Goal: Task Accomplishment & Management: Manage account settings

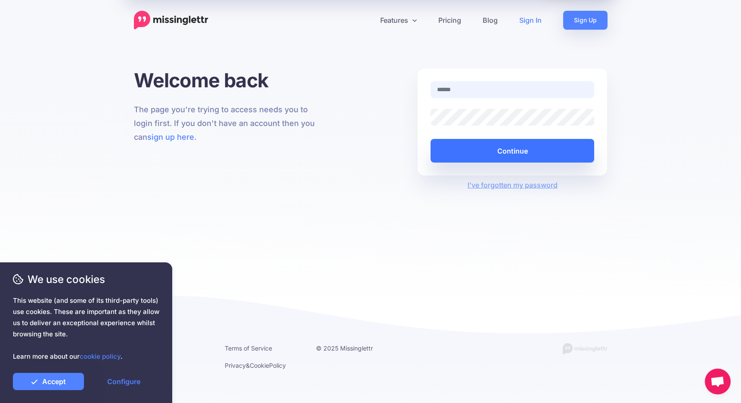
type input "**********"
click at [485, 157] on button "Continue" at bounding box center [512, 151] width 164 height 24
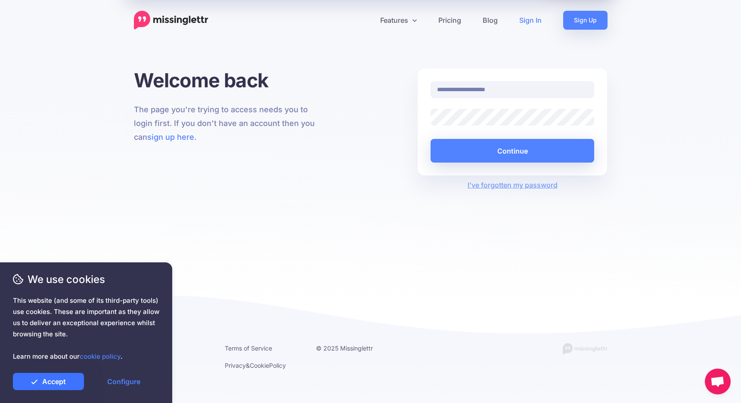
click at [39, 383] on link "Accept" at bounding box center [48, 381] width 71 height 17
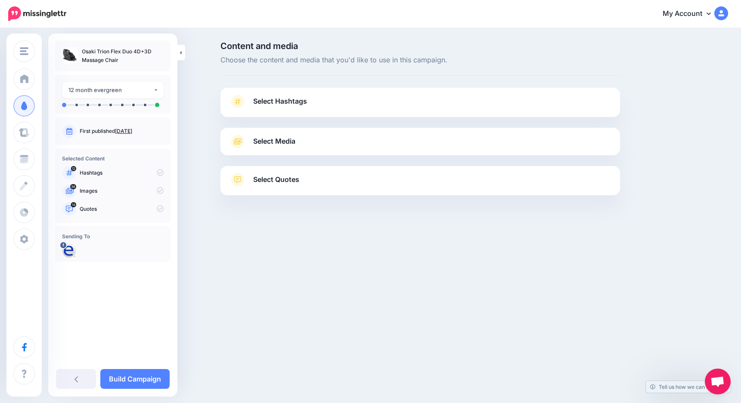
click at [291, 105] on span "Select Hashtags" at bounding box center [280, 102] width 54 height 12
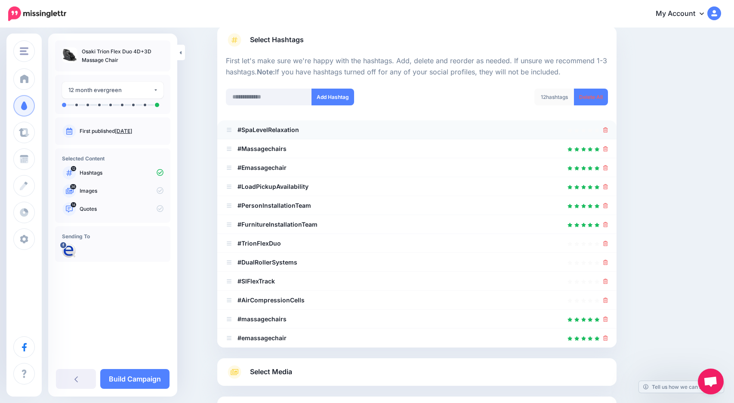
scroll to position [86, 0]
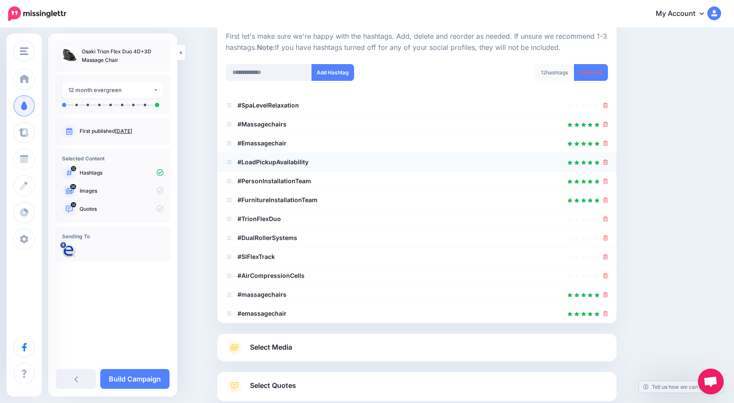
click at [612, 161] on li "#LoadPickupAvailability" at bounding box center [416, 162] width 399 height 19
click at [607, 164] on icon at bounding box center [605, 162] width 5 height 5
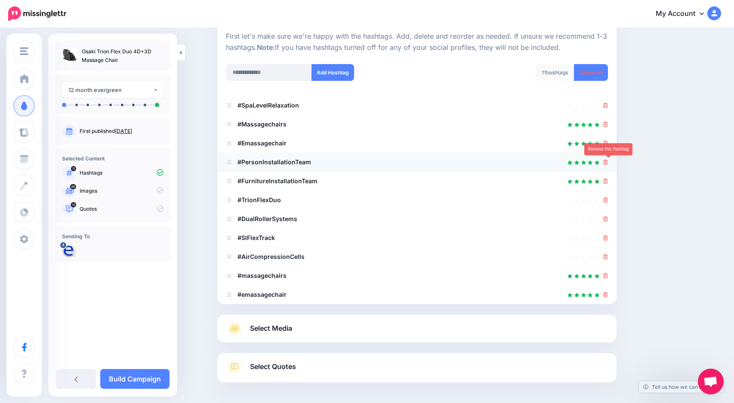
click at [608, 164] on icon at bounding box center [605, 162] width 5 height 5
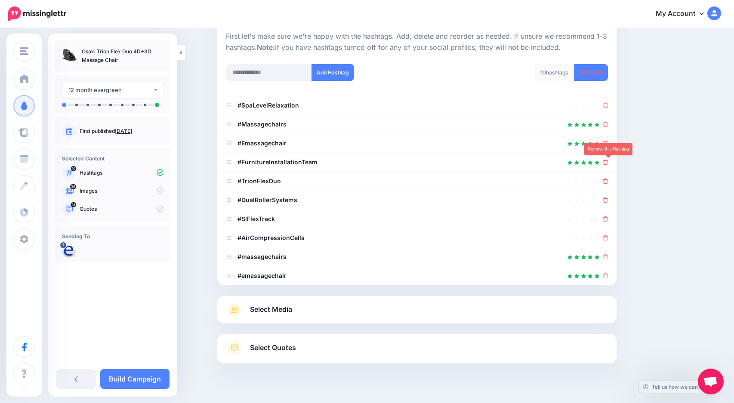
click at [608, 164] on icon at bounding box center [605, 162] width 5 height 5
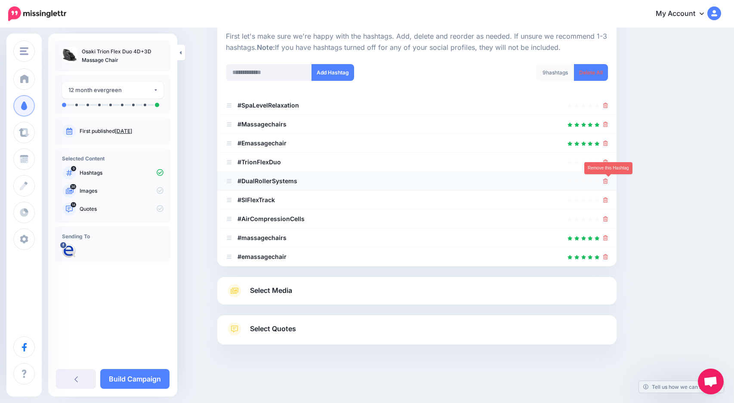
click at [608, 181] on icon at bounding box center [605, 181] width 5 height 5
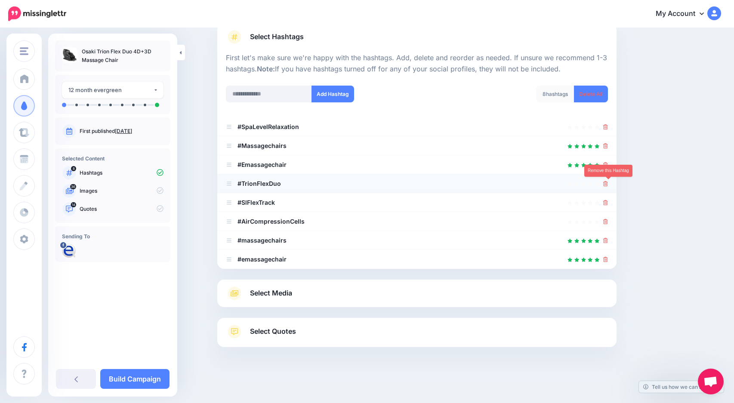
click at [608, 183] on icon at bounding box center [605, 183] width 5 height 5
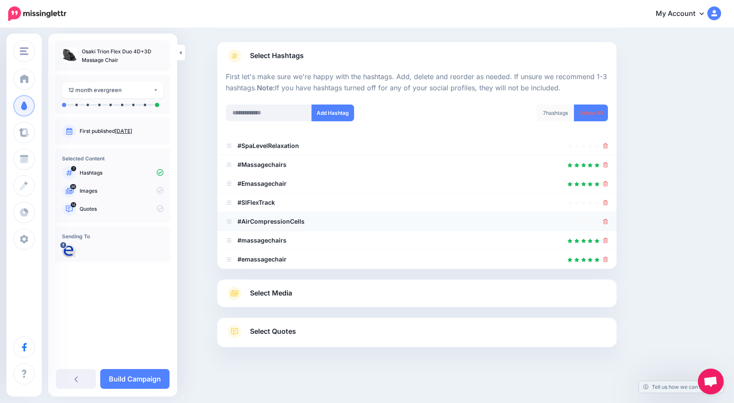
scroll to position [46, 0]
click at [608, 221] on icon at bounding box center [605, 221] width 5 height 5
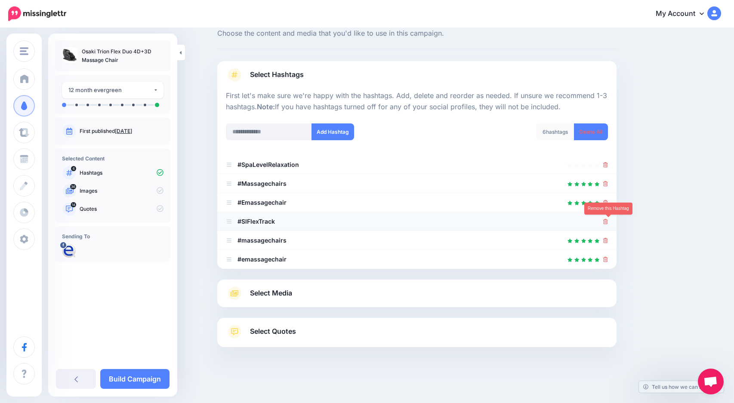
click at [608, 220] on icon at bounding box center [605, 221] width 5 height 5
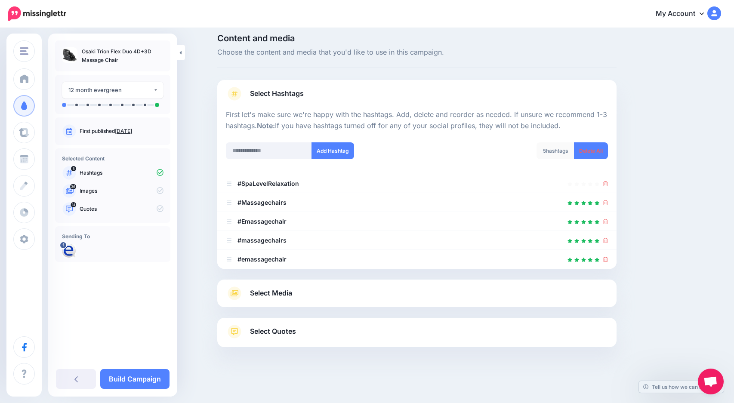
click at [401, 299] on link "Select Media" at bounding box center [417, 294] width 382 height 14
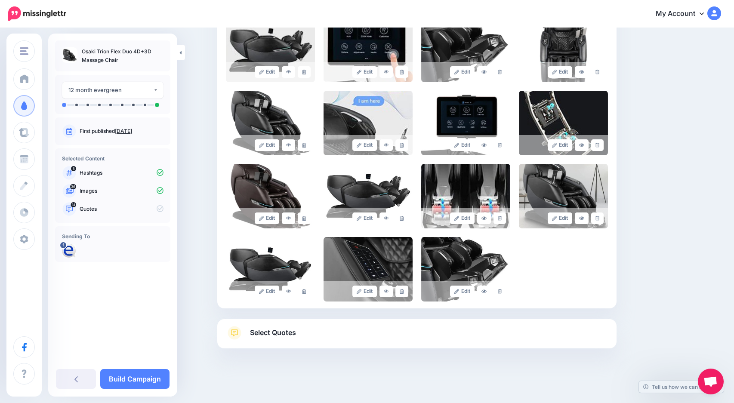
scroll to position [647, 0]
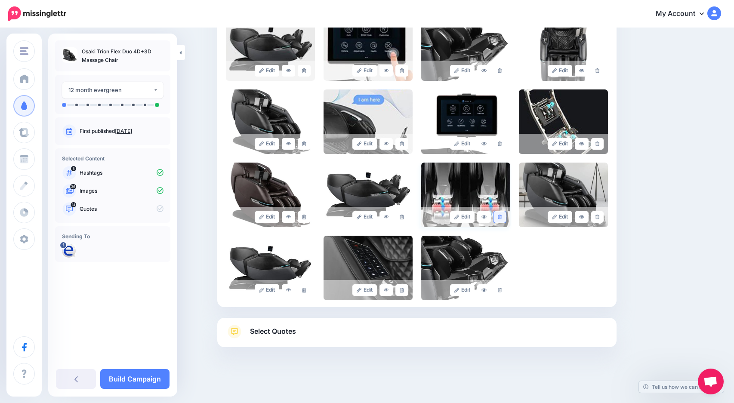
click at [502, 217] on icon at bounding box center [500, 217] width 4 height 5
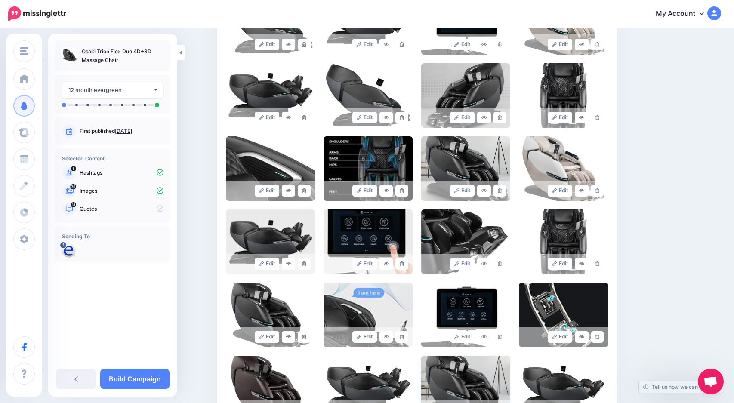
scroll to position [432, 0]
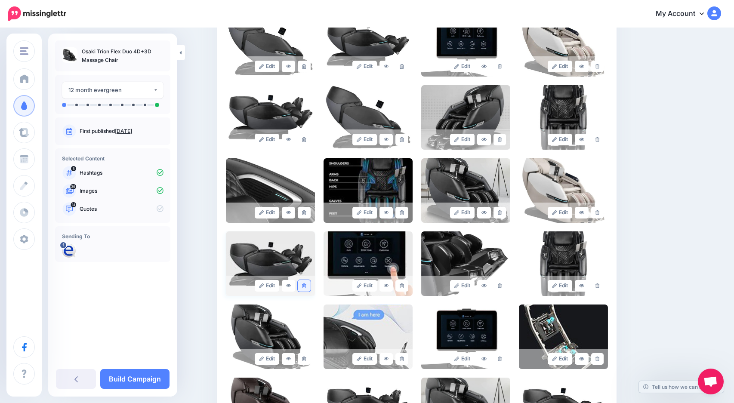
click at [306, 287] on icon at bounding box center [304, 286] width 4 height 5
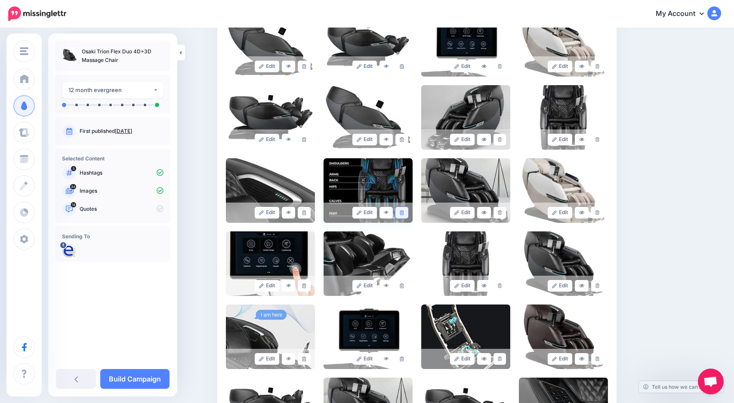
click at [404, 213] on icon at bounding box center [402, 212] width 4 height 5
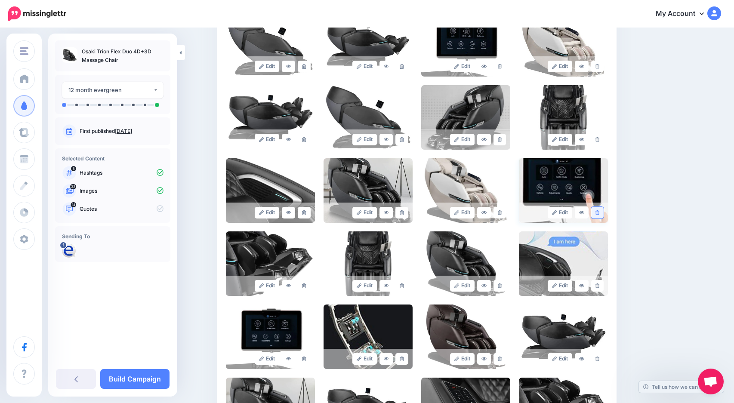
click at [604, 211] on link at bounding box center [597, 213] width 12 height 12
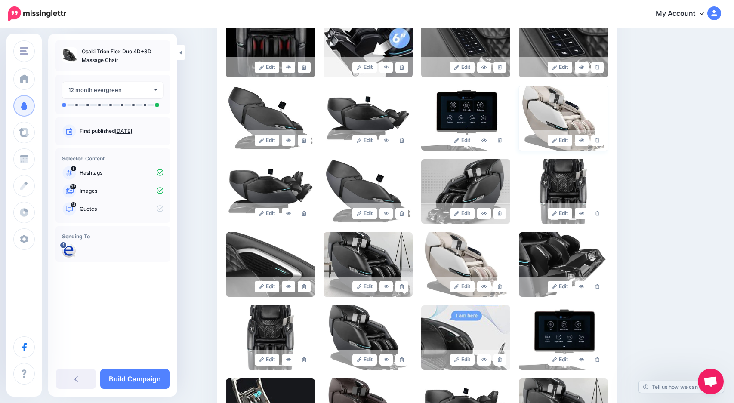
scroll to position [346, 0]
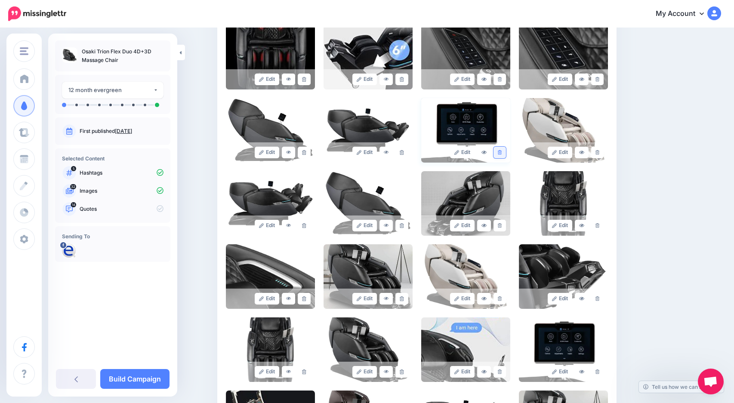
click at [502, 152] on icon at bounding box center [500, 152] width 4 height 5
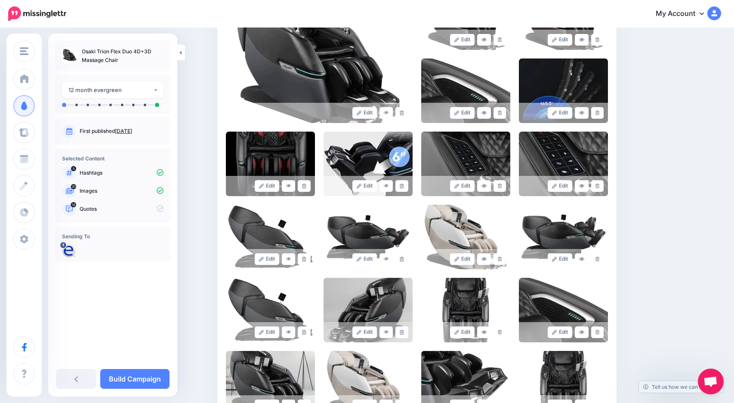
scroll to position [216, 0]
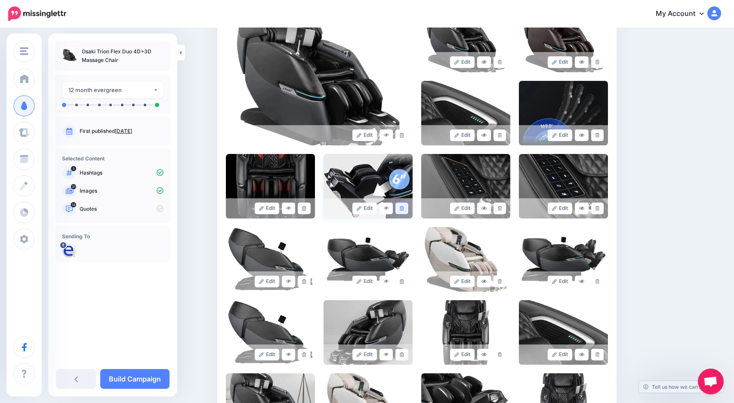
click at [404, 210] on icon at bounding box center [402, 208] width 4 height 5
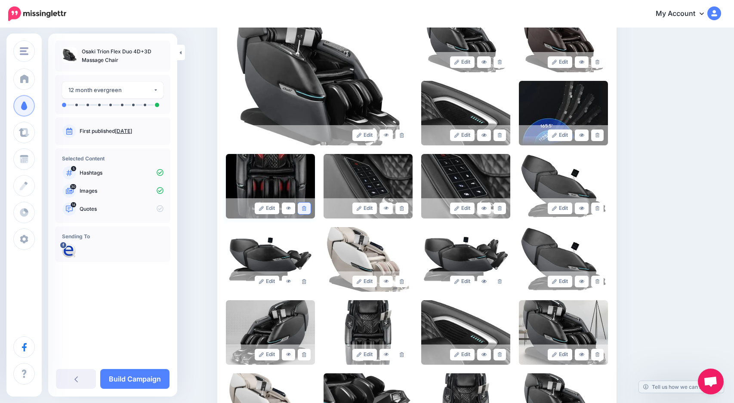
click at [306, 208] on icon at bounding box center [304, 208] width 4 height 5
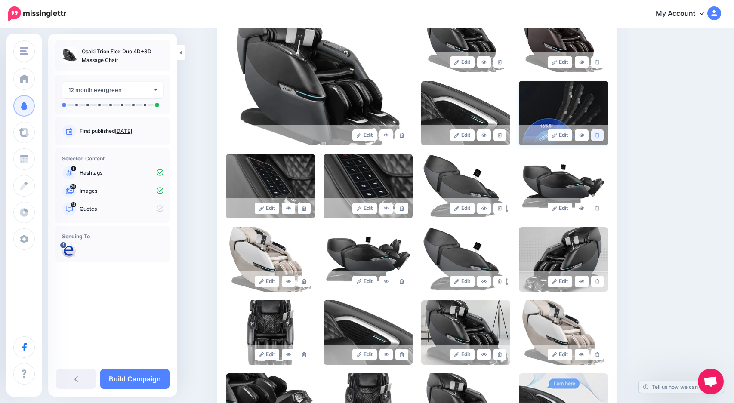
click at [599, 136] on icon at bounding box center [598, 135] width 4 height 5
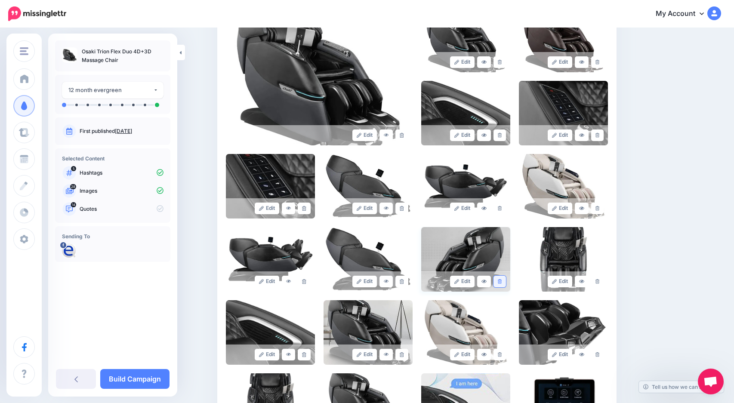
click at [503, 276] on link at bounding box center [500, 282] width 12 height 12
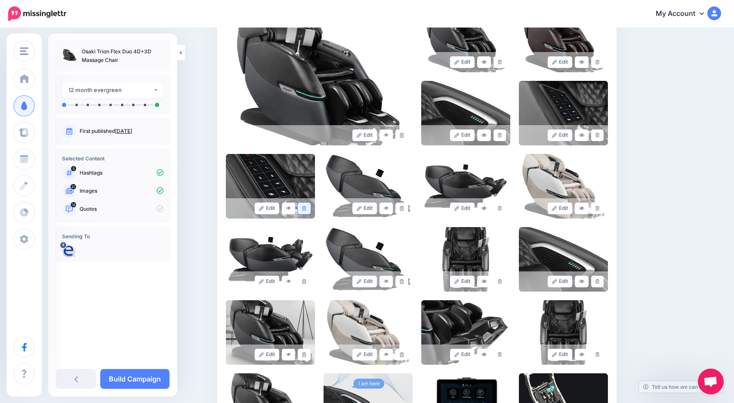
click at [306, 208] on icon at bounding box center [304, 208] width 4 height 5
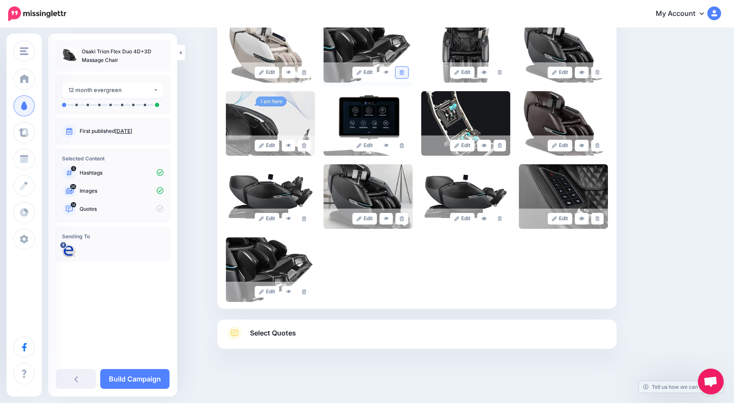
scroll to position [500, 0]
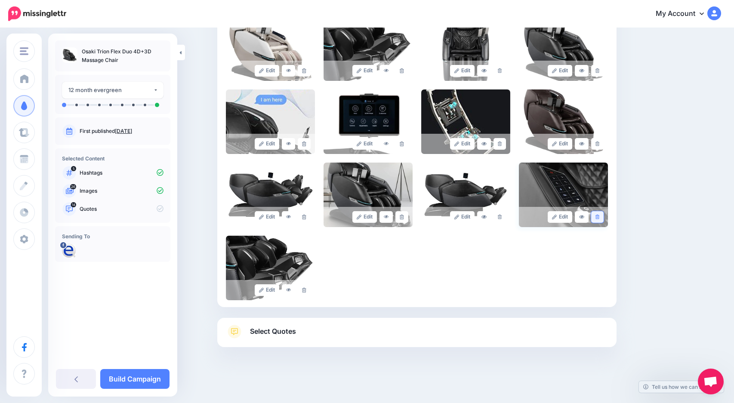
click at [599, 216] on icon at bounding box center [598, 217] width 4 height 5
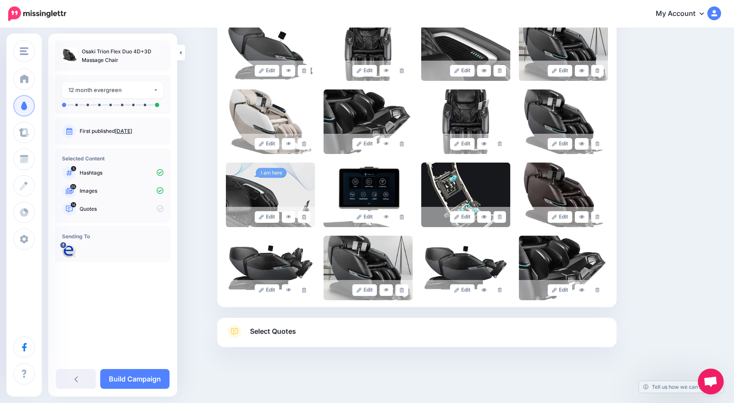
scroll to position [427, 0]
click at [598, 290] on link at bounding box center [597, 290] width 12 height 12
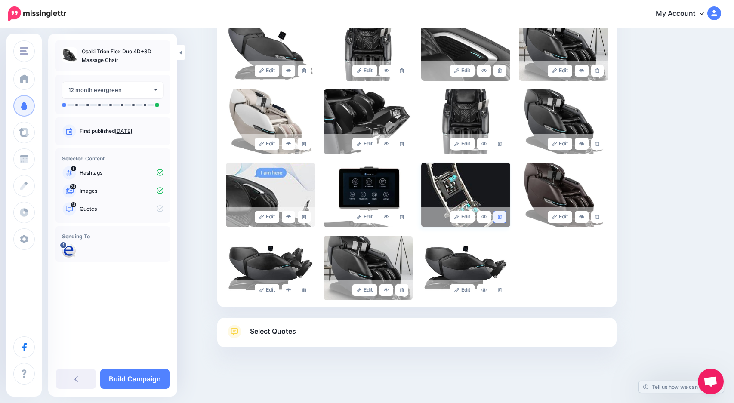
click at [502, 216] on icon at bounding box center [500, 217] width 4 height 5
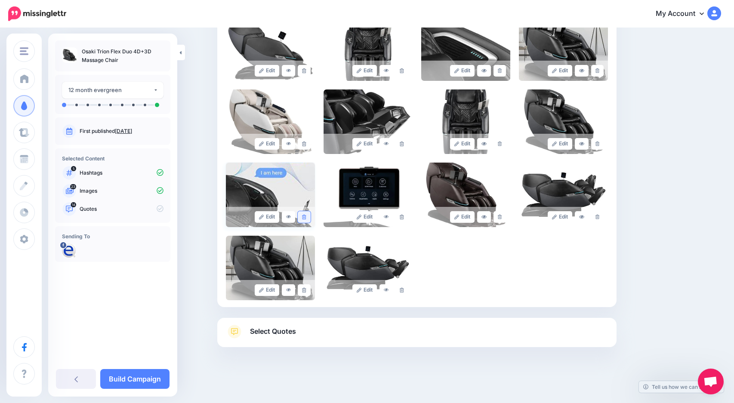
click at [306, 216] on icon at bounding box center [304, 217] width 4 height 5
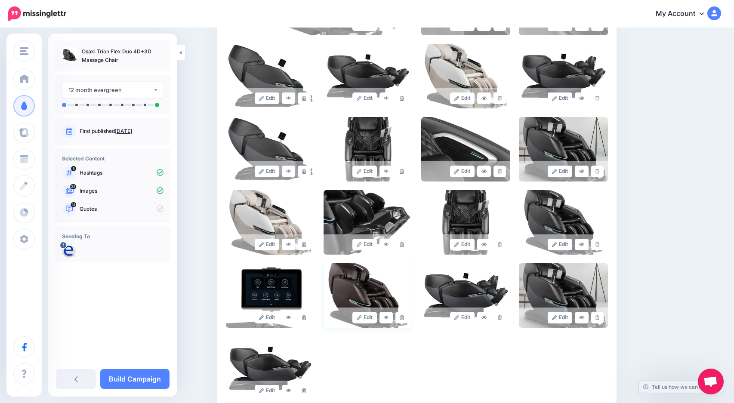
scroll to position [298, 0]
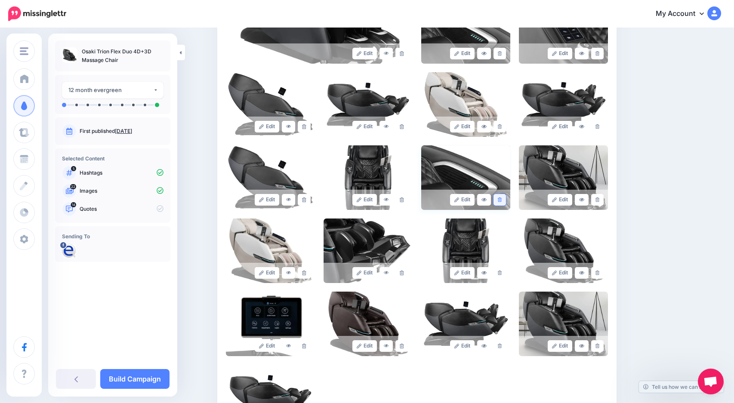
click at [506, 198] on link at bounding box center [500, 200] width 12 height 12
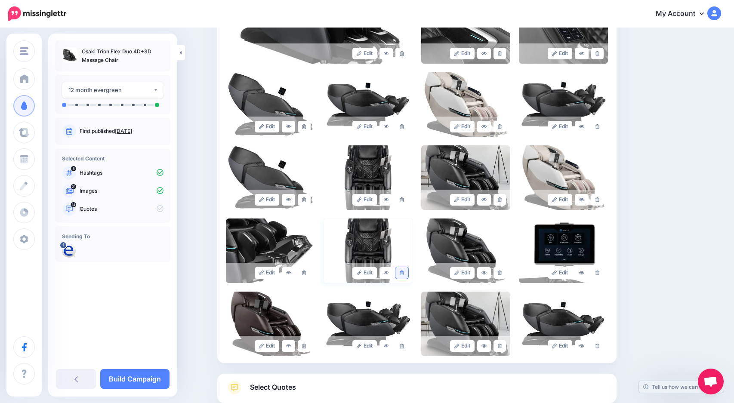
click at [401, 277] on link at bounding box center [401, 273] width 12 height 12
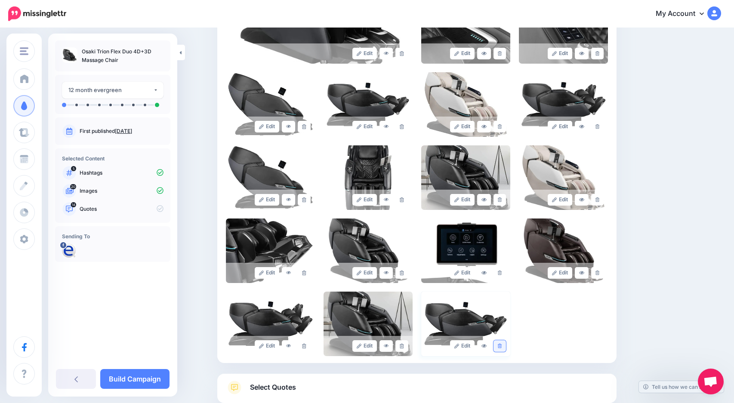
click at [505, 345] on link at bounding box center [500, 346] width 12 height 12
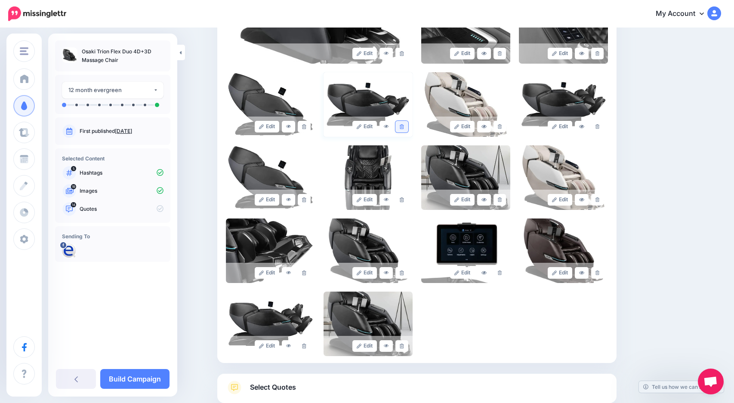
click at [404, 127] on icon at bounding box center [402, 126] width 4 height 5
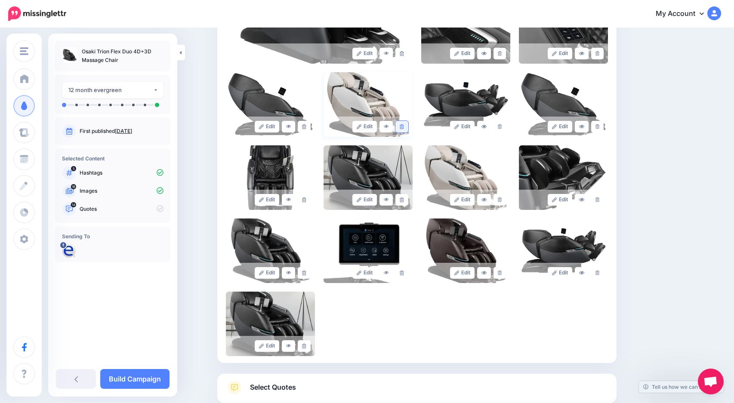
click at [403, 128] on icon at bounding box center [402, 126] width 4 height 5
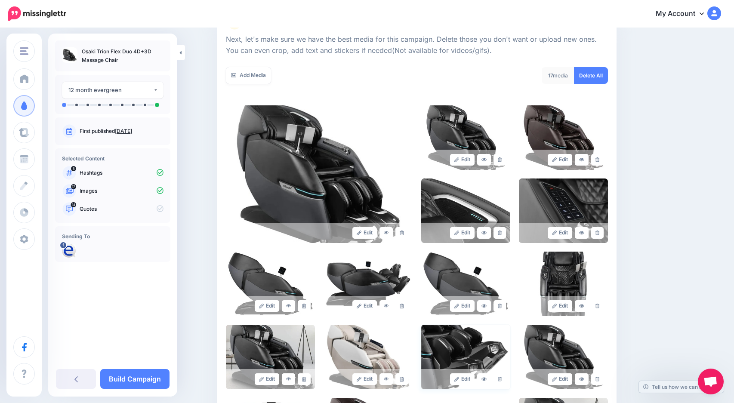
scroll to position [66, 0]
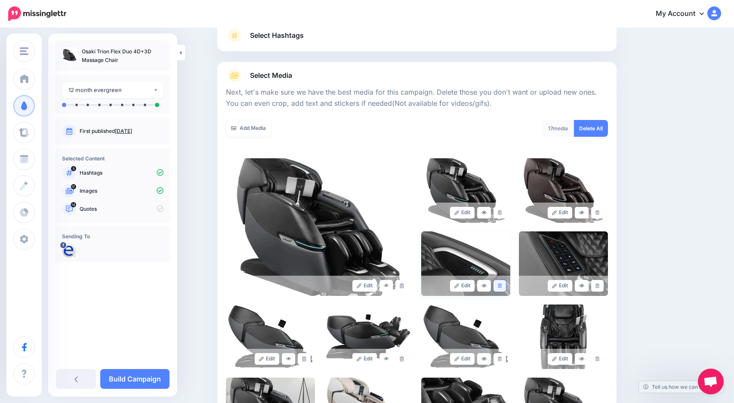
click at [503, 288] on link at bounding box center [500, 286] width 12 height 12
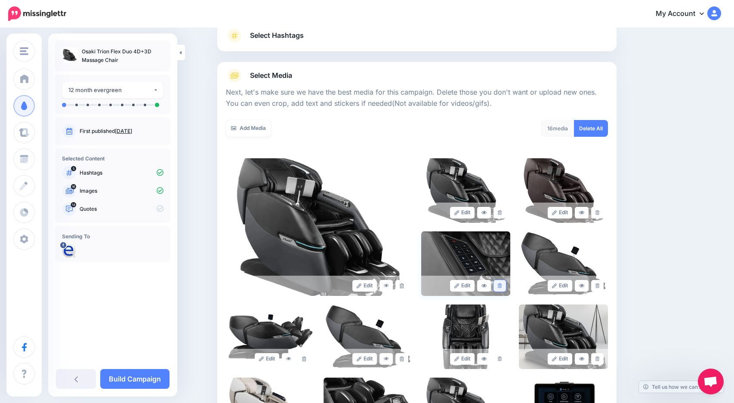
click at [505, 288] on link at bounding box center [500, 286] width 12 height 12
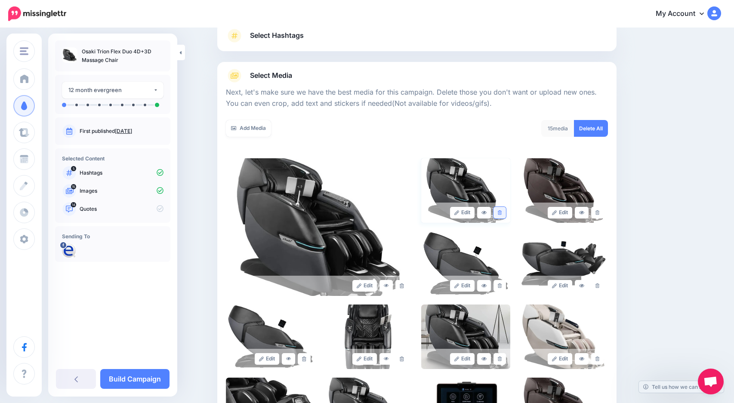
click at [504, 215] on link at bounding box center [500, 213] width 12 height 12
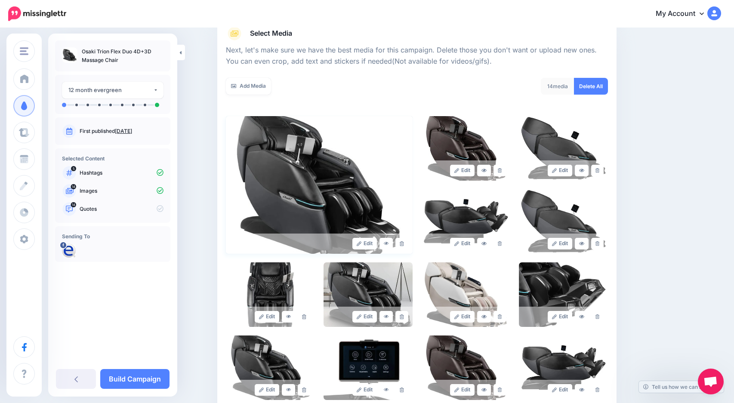
scroll to position [109, 0]
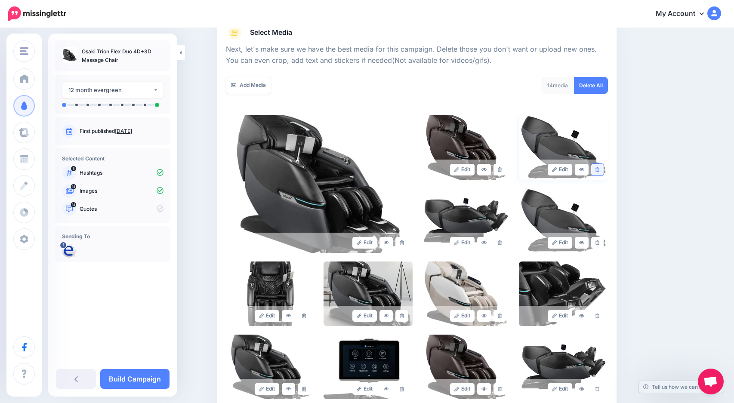
click at [600, 166] on link at bounding box center [597, 170] width 12 height 12
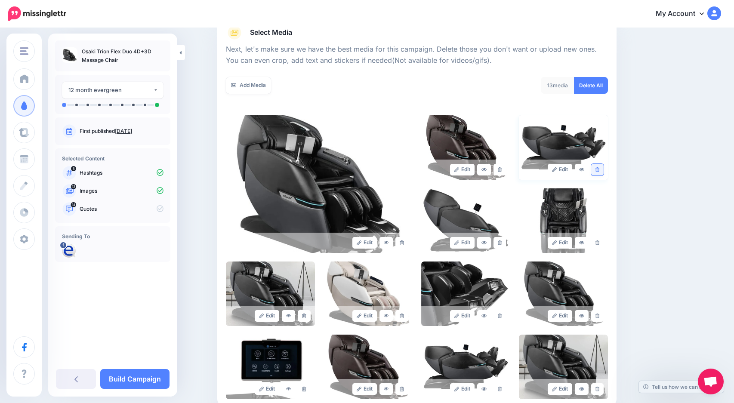
click at [600, 166] on link at bounding box center [597, 170] width 12 height 12
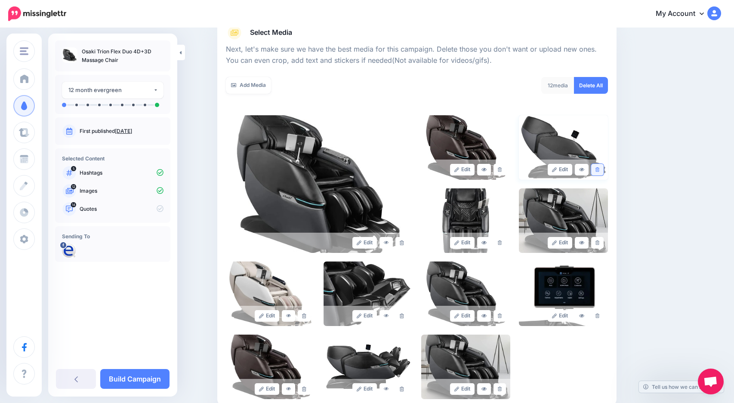
click at [599, 168] on icon at bounding box center [598, 169] width 4 height 5
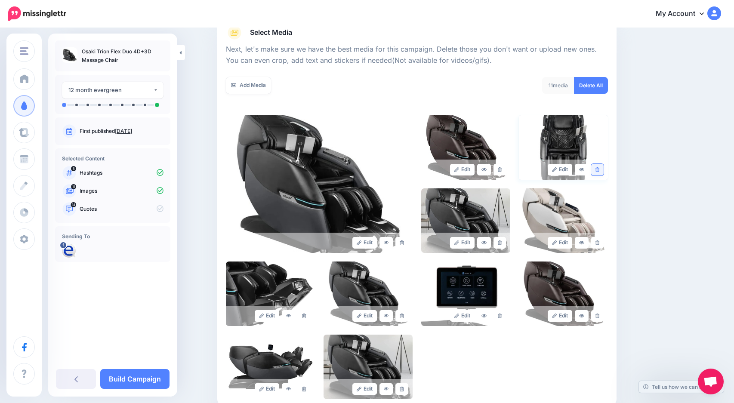
click at [601, 166] on link at bounding box center [597, 170] width 12 height 12
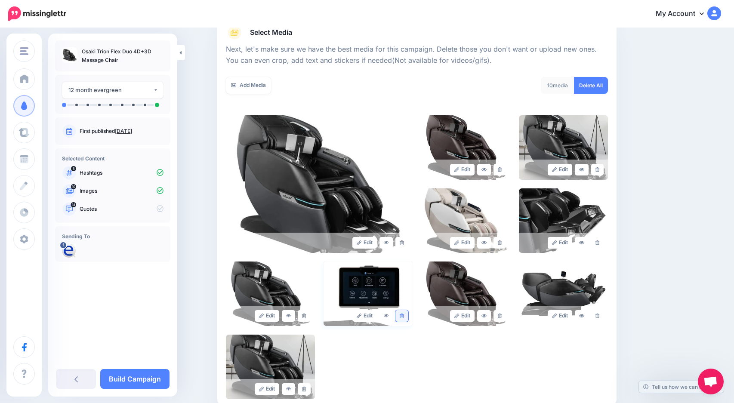
click at [404, 316] on icon at bounding box center [402, 316] width 4 height 5
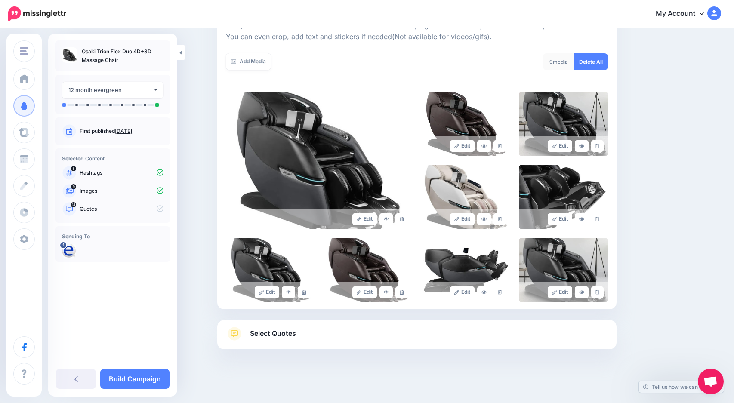
scroll to position [135, 0]
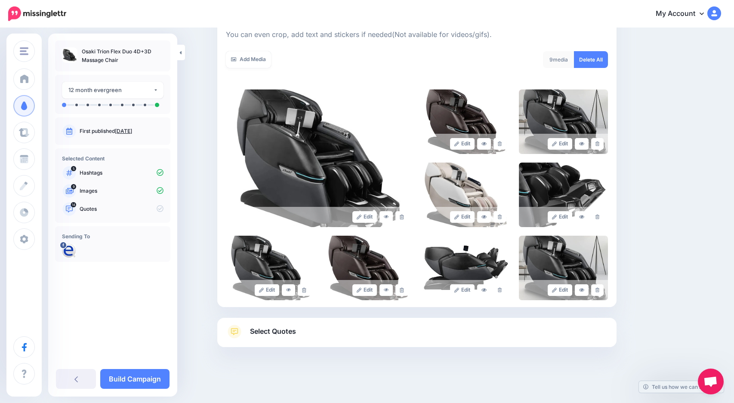
click at [401, 338] on link "Select Quotes" at bounding box center [417, 336] width 382 height 22
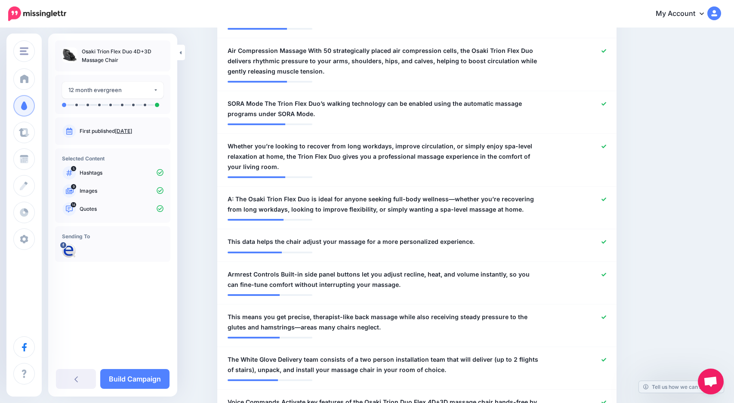
scroll to position [393, 0]
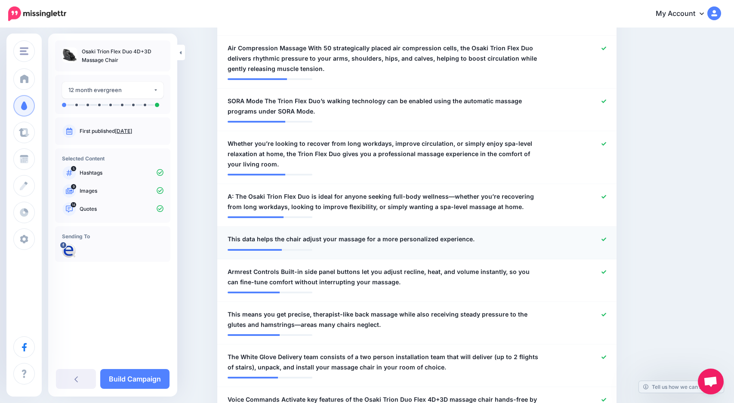
click at [606, 242] on link at bounding box center [604, 240] width 5 height 6
click at [610, 272] on div at bounding box center [579, 277] width 65 height 21
click at [606, 315] on icon at bounding box center [604, 314] width 5 height 3
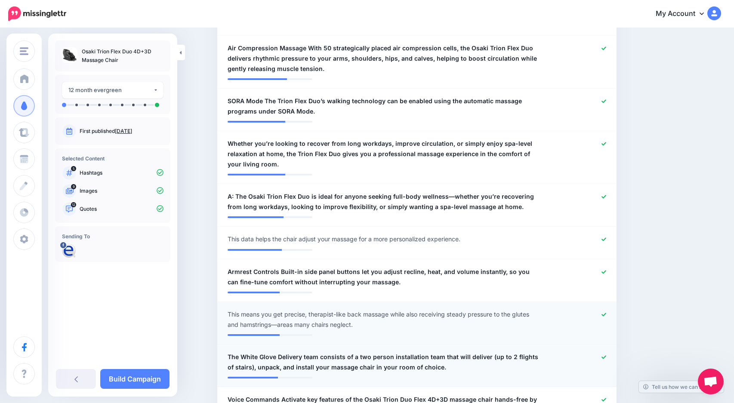
click at [606, 360] on link at bounding box center [604, 358] width 5 height 6
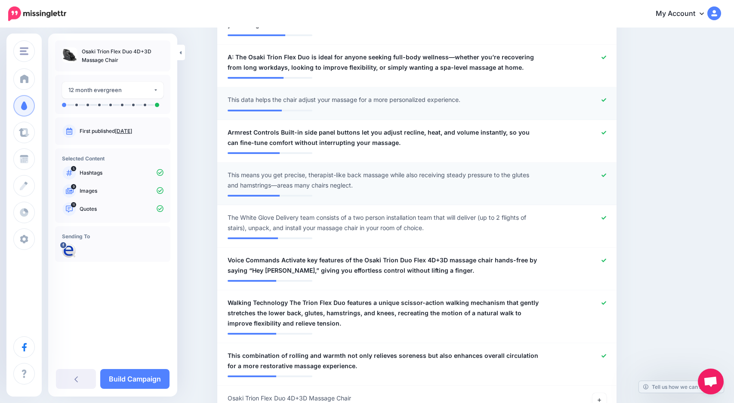
scroll to position [565, 0]
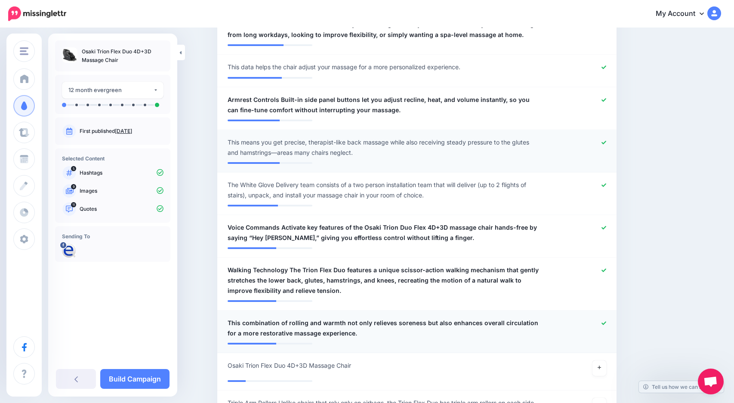
click at [606, 324] on icon at bounding box center [604, 322] width 5 height 3
click at [606, 271] on icon at bounding box center [604, 269] width 5 height 3
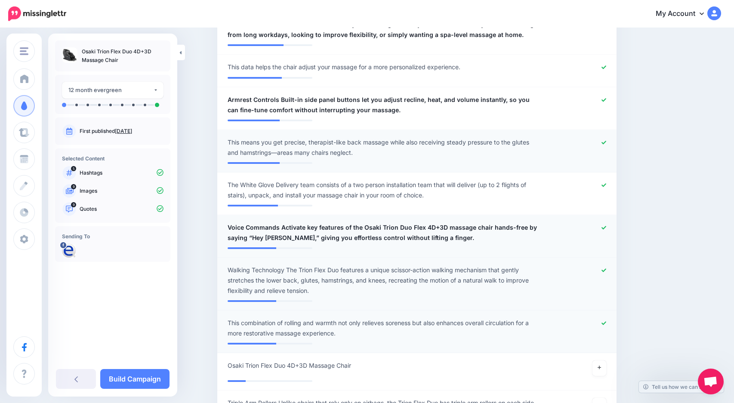
click at [606, 227] on icon at bounding box center [604, 227] width 5 height 5
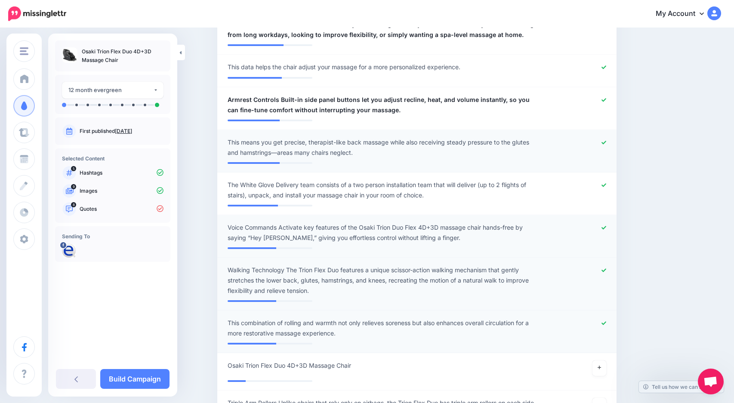
click at [606, 270] on icon at bounding box center [604, 269] width 5 height 3
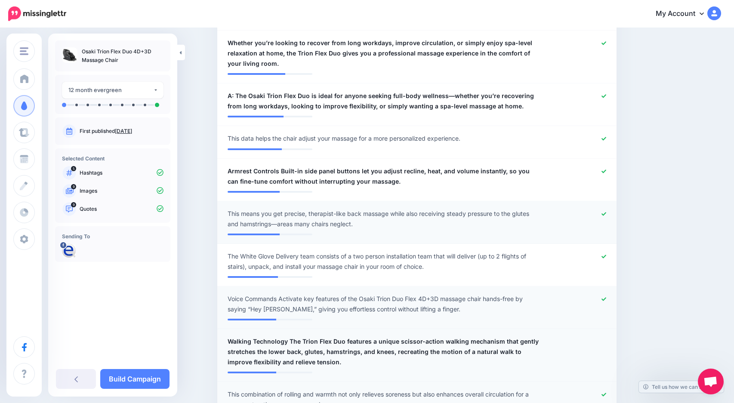
scroll to position [436, 0]
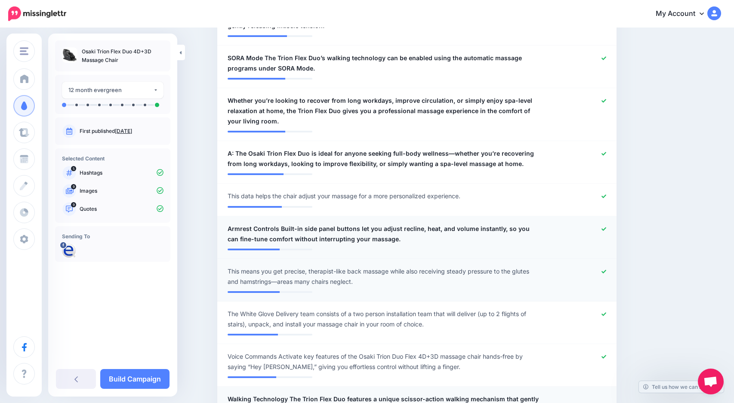
click at [606, 230] on icon at bounding box center [604, 229] width 5 height 5
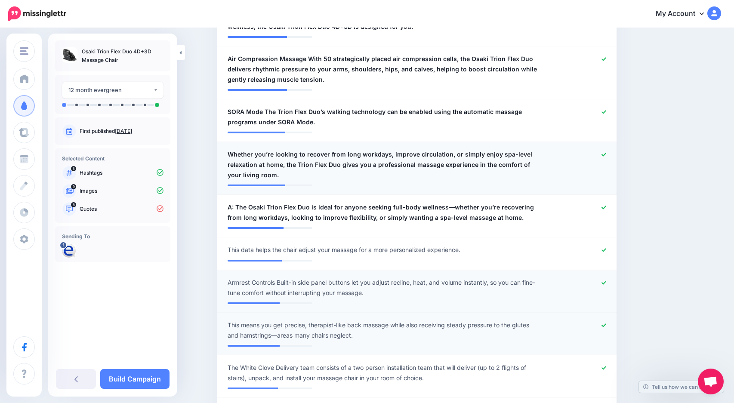
scroll to position [350, 0]
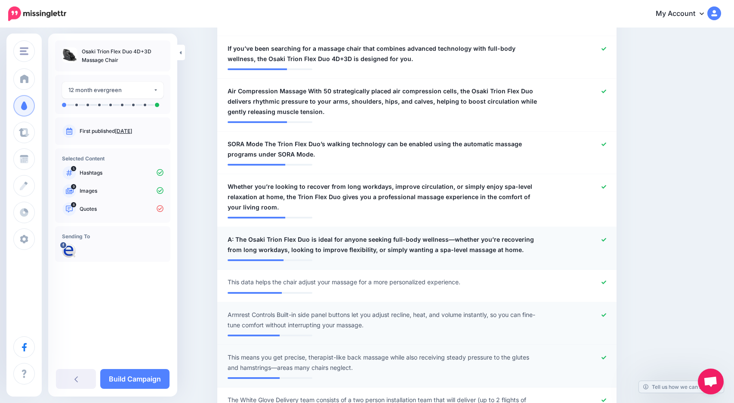
click at [606, 240] on icon at bounding box center [604, 240] width 5 height 5
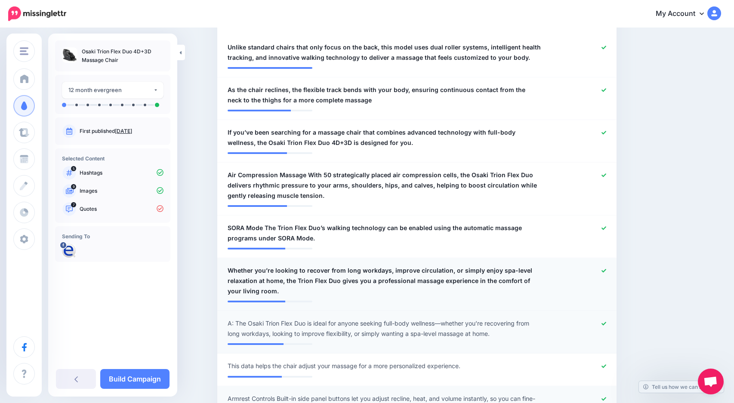
scroll to position [264, 0]
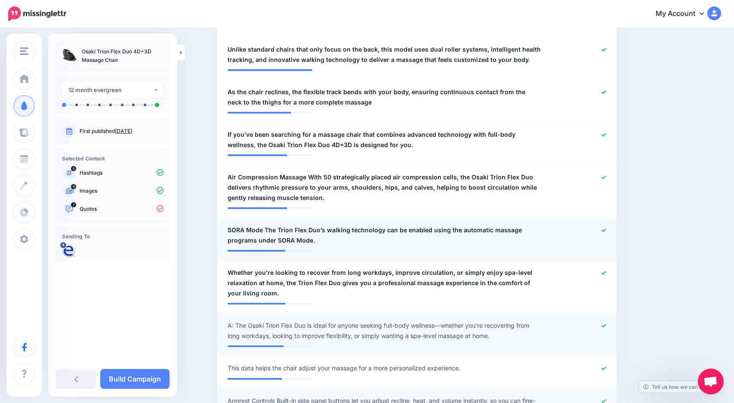
click at [606, 230] on icon at bounding box center [604, 230] width 5 height 5
click at [606, 176] on icon at bounding box center [604, 177] width 5 height 5
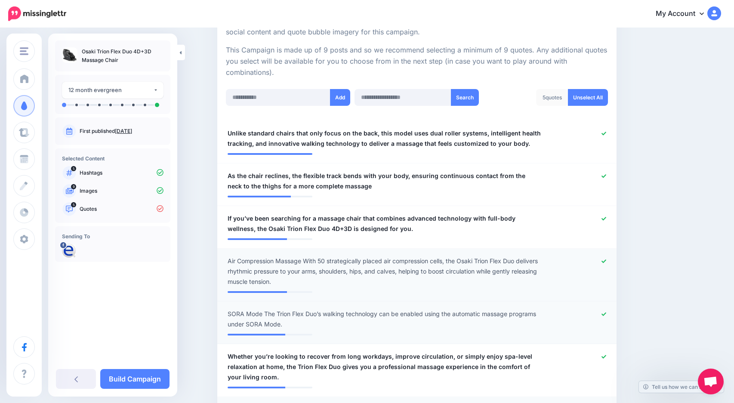
scroll to position [178, 0]
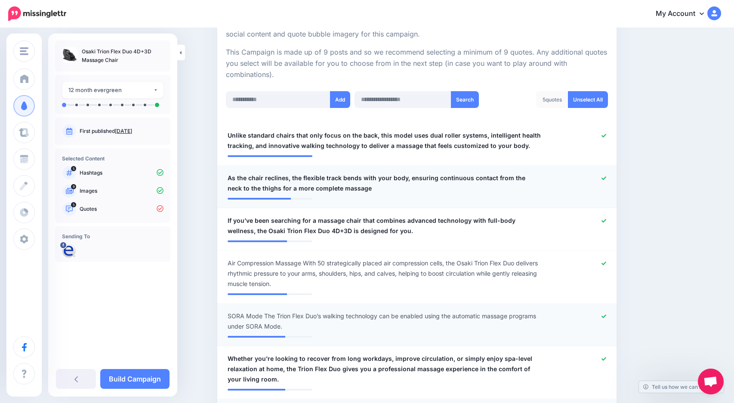
click at [606, 179] on icon at bounding box center [604, 178] width 5 height 5
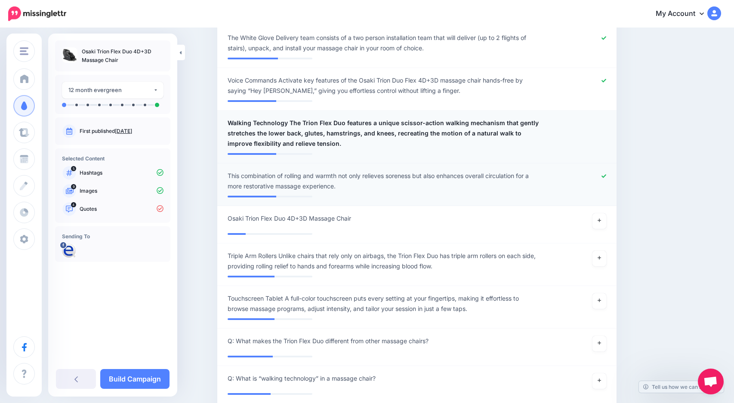
scroll to position [737, 0]
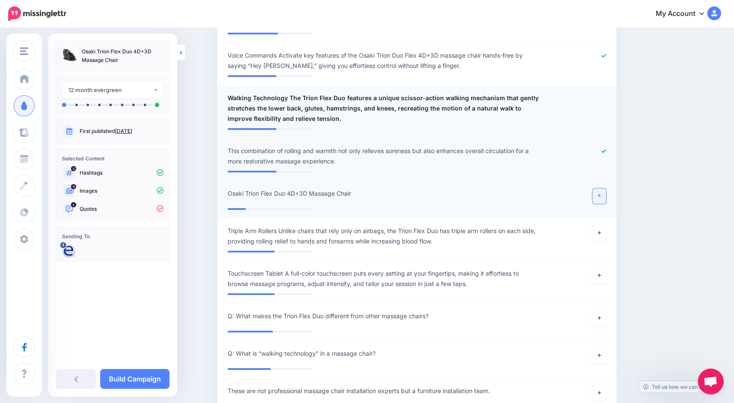
click at [605, 196] on link at bounding box center [599, 195] width 14 height 15
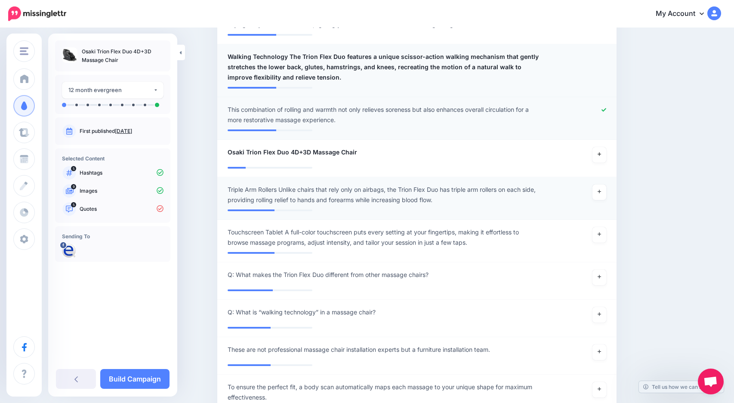
scroll to position [780, 0]
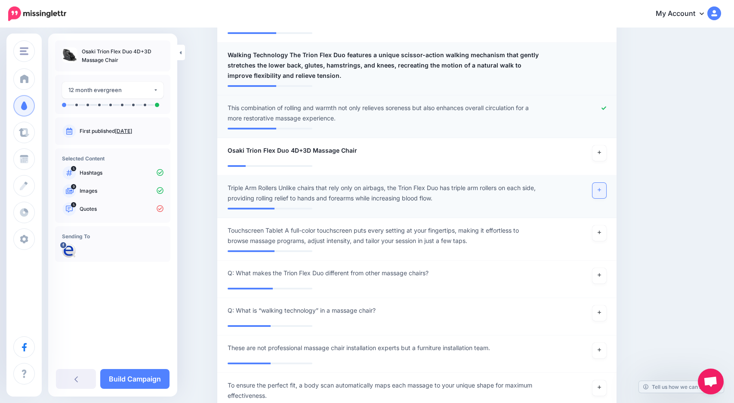
click at [600, 191] on link at bounding box center [599, 190] width 14 height 15
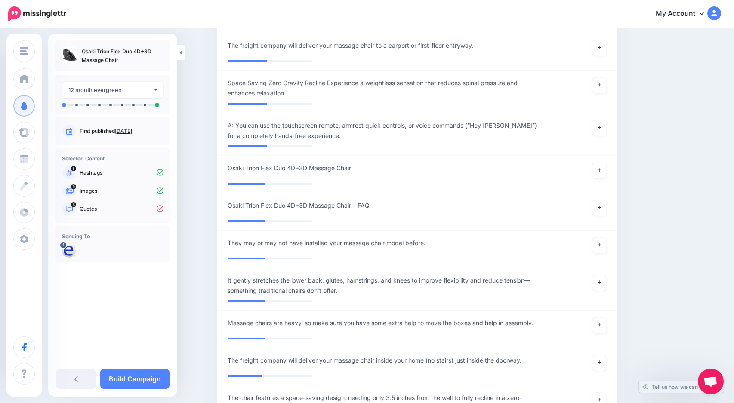
scroll to position [1339, 0]
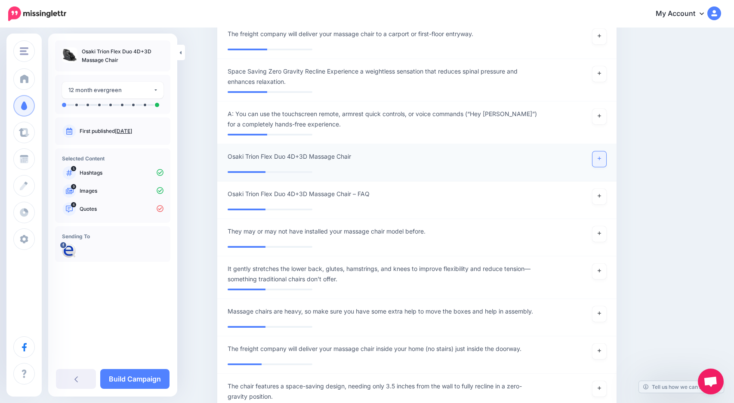
click at [601, 160] on icon at bounding box center [599, 158] width 3 height 5
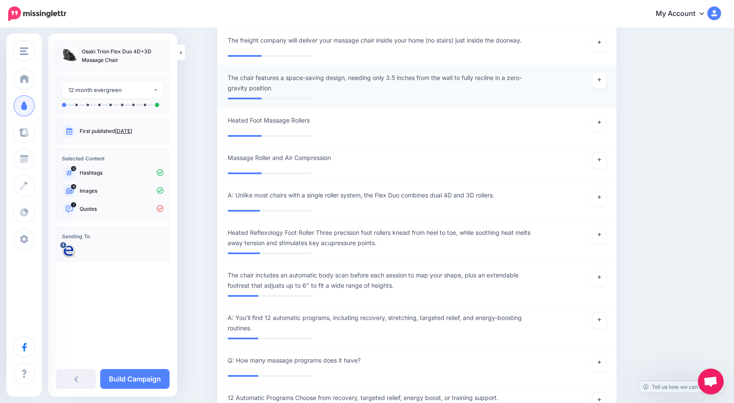
scroll to position [1856, 0]
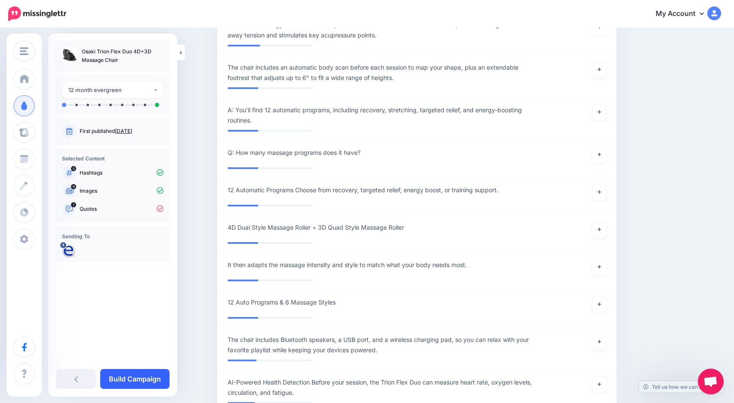
click at [133, 384] on link "Build Campaign" at bounding box center [134, 379] width 69 height 20
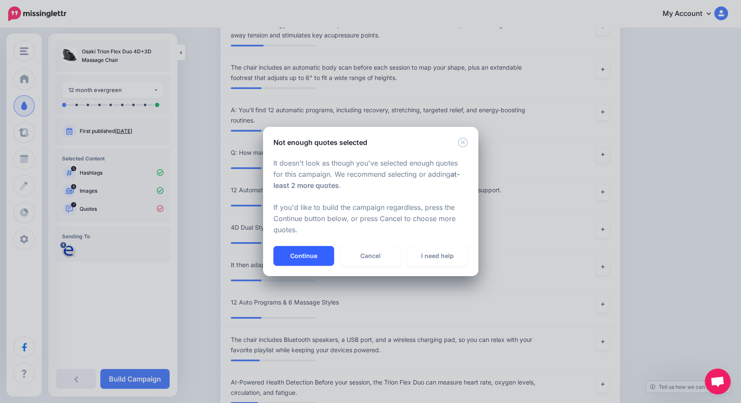
click at [303, 260] on button "Continue" at bounding box center [303, 256] width 61 height 20
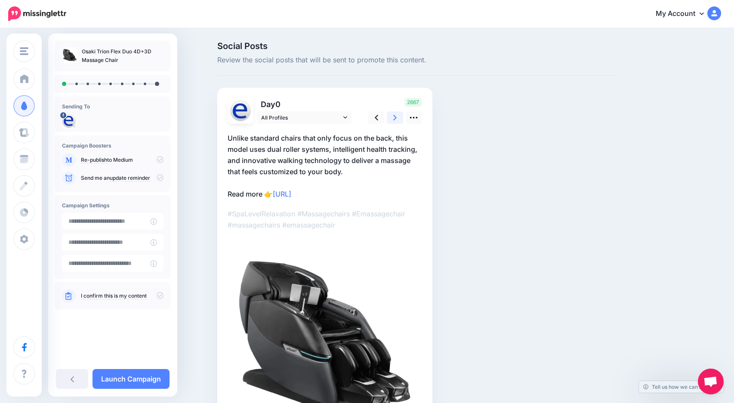
click at [397, 113] on icon at bounding box center [394, 117] width 3 height 9
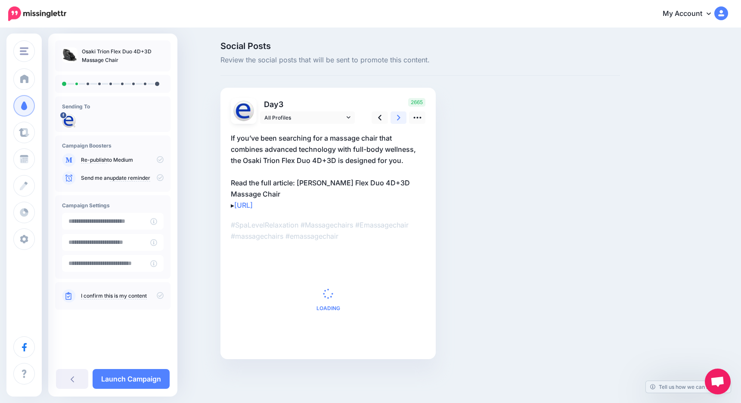
click at [400, 113] on icon at bounding box center [398, 117] width 3 height 9
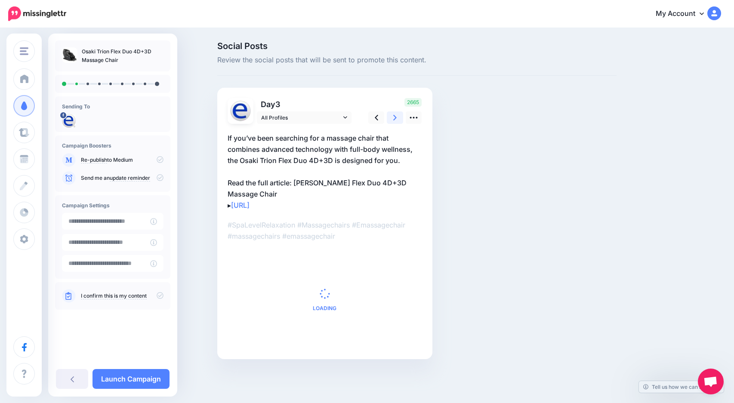
click at [397, 113] on icon at bounding box center [394, 117] width 3 height 9
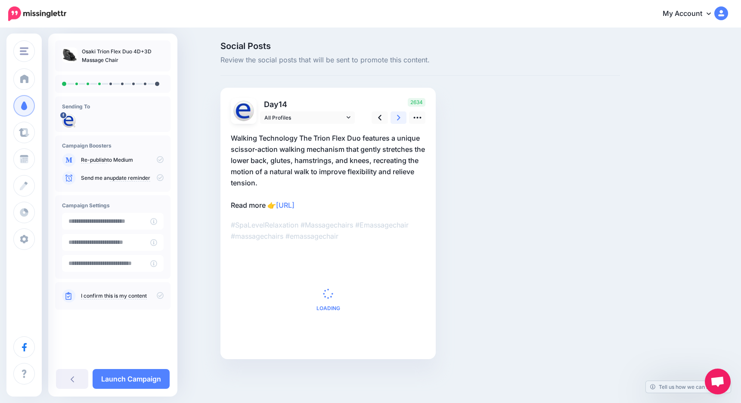
click at [400, 113] on icon at bounding box center [398, 117] width 3 height 9
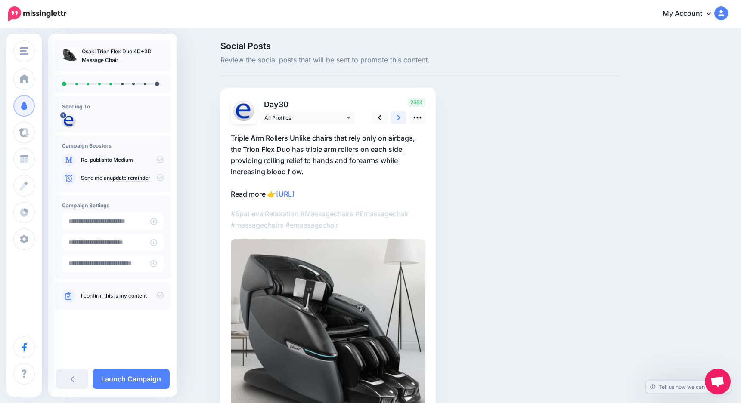
click at [400, 113] on icon at bounding box center [398, 117] width 3 height 9
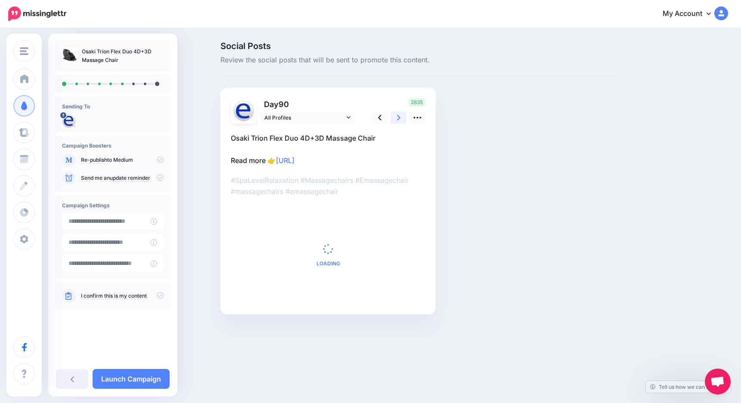
click at [400, 113] on icon at bounding box center [398, 117] width 3 height 9
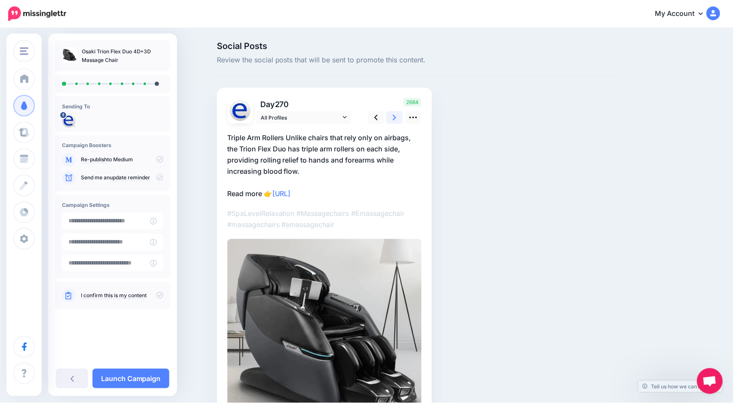
click at [397, 113] on icon at bounding box center [394, 117] width 3 height 9
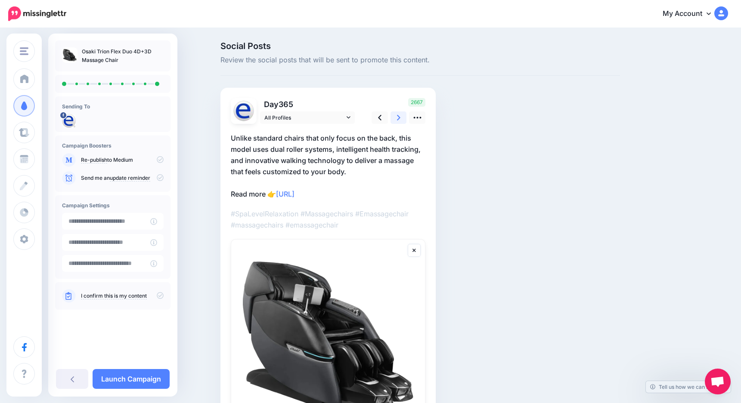
click at [400, 113] on icon at bounding box center [398, 117] width 3 height 9
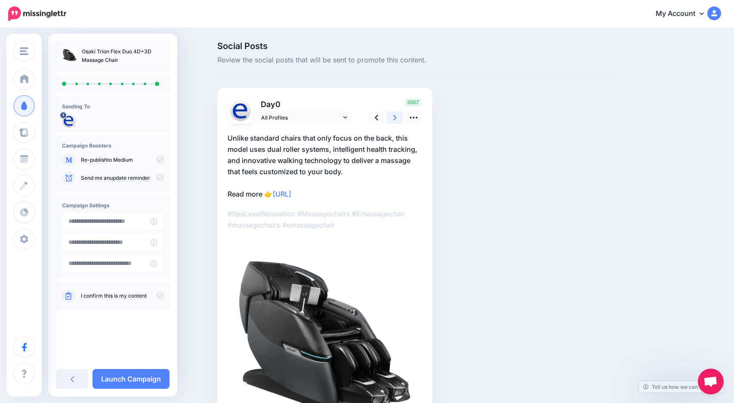
click at [397, 113] on icon at bounding box center [394, 117] width 3 height 9
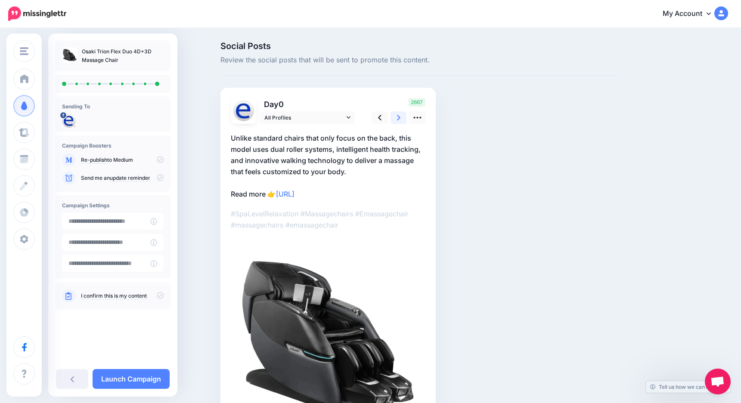
click at [400, 113] on icon at bounding box center [398, 117] width 3 height 9
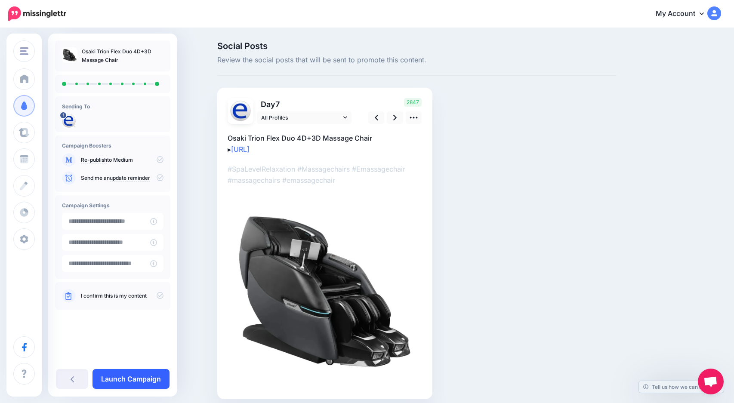
click at [136, 372] on link "Launch Campaign" at bounding box center [131, 379] width 77 height 20
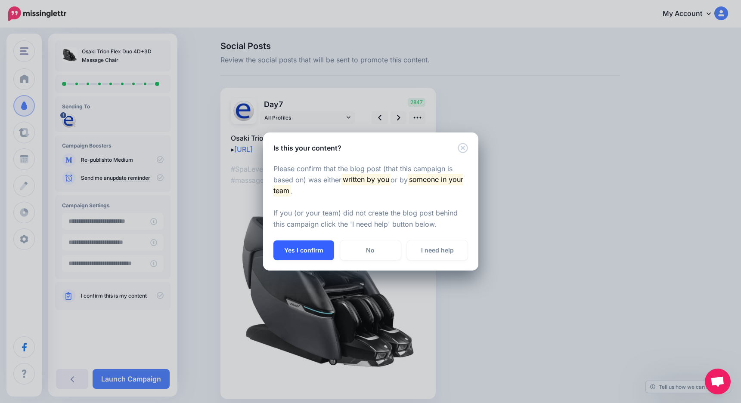
click at [310, 250] on button "Yes I confirm" at bounding box center [303, 251] width 61 height 20
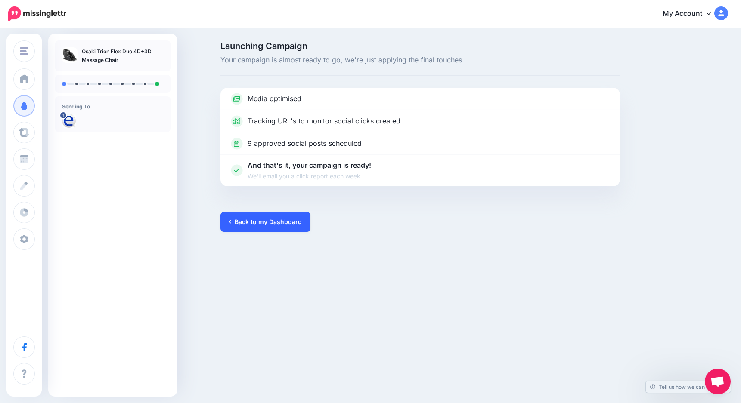
click at [262, 219] on link "Back to my Dashboard" at bounding box center [265, 222] width 90 height 20
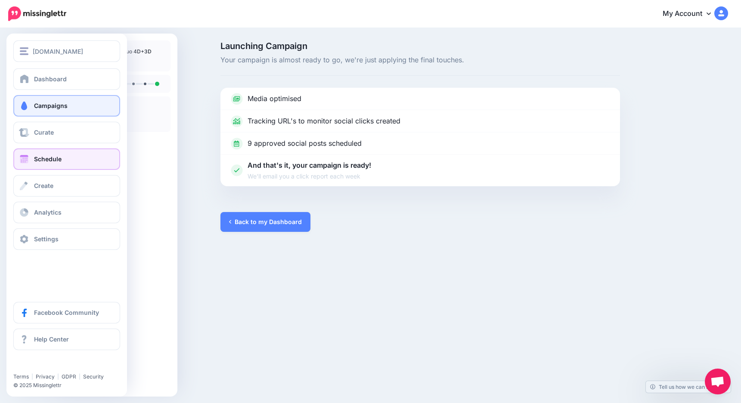
click at [40, 157] on span "Schedule" at bounding box center [48, 158] width 28 height 7
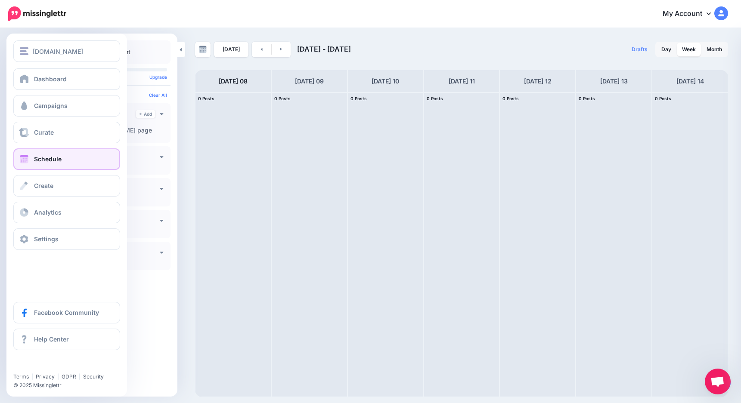
click at [65, 158] on link "Schedule" at bounding box center [66, 159] width 107 height 22
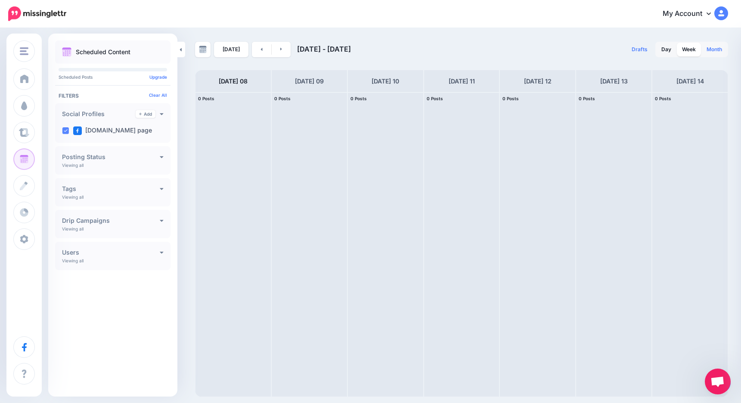
click at [715, 52] on link "Month" at bounding box center [714, 50] width 26 height 14
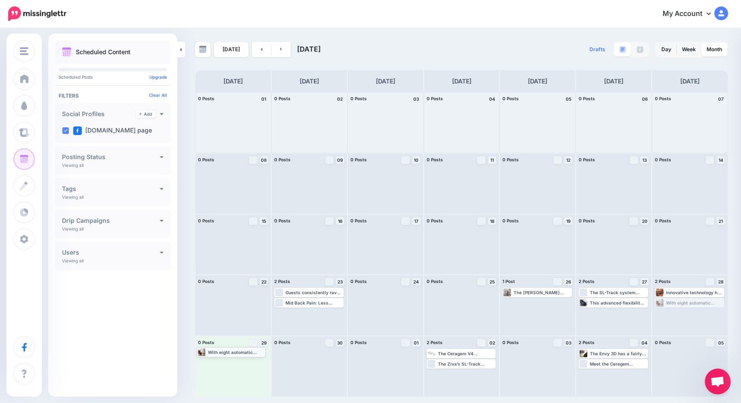
drag, startPoint x: 688, startPoint y: 301, endPoint x: 229, endPoint y: 350, distance: 460.9
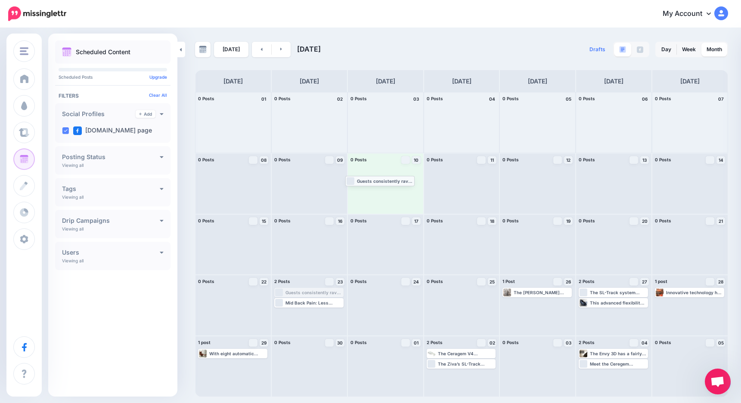
drag, startPoint x: 307, startPoint y: 294, endPoint x: 378, endPoint y: 182, distance: 132.5
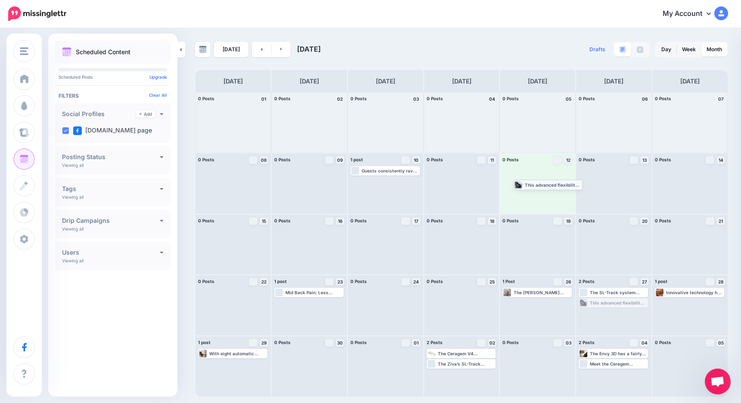
drag, startPoint x: 607, startPoint y: 302, endPoint x: 541, endPoint y: 184, distance: 135.2
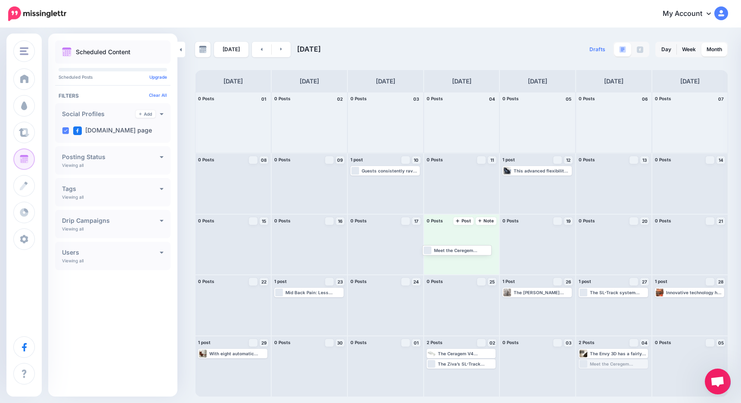
drag, startPoint x: 618, startPoint y: 363, endPoint x: 462, endPoint y: 249, distance: 193.7
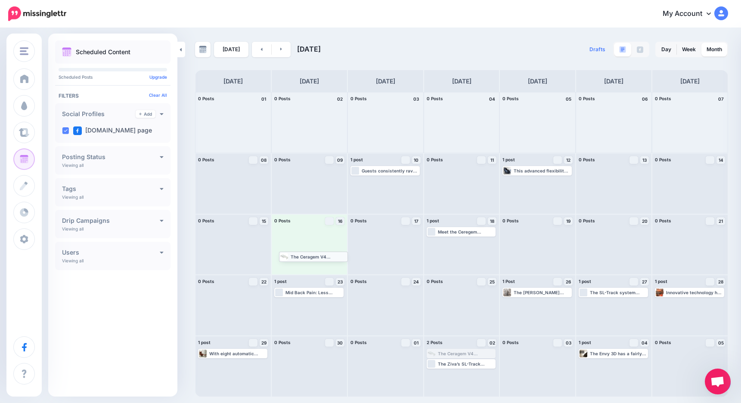
drag, startPoint x: 462, startPoint y: 355, endPoint x: 315, endPoint y: 257, distance: 176.7
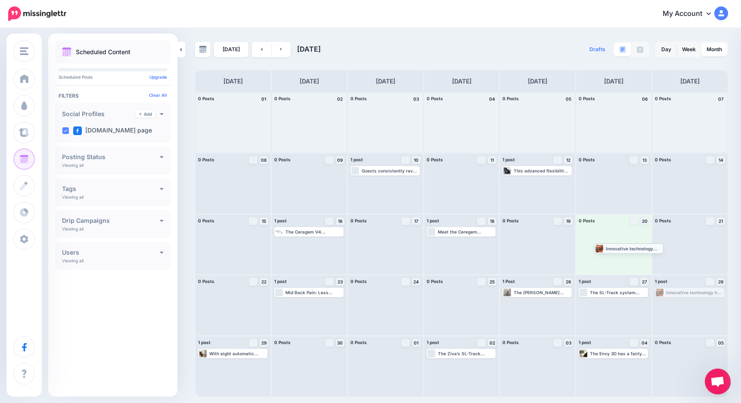
drag, startPoint x: 686, startPoint y: 293, endPoint x: 624, endPoint y: 248, distance: 76.3
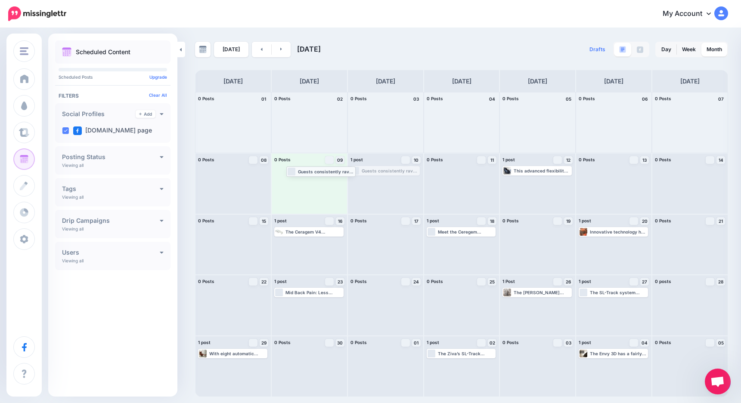
drag, startPoint x: 376, startPoint y: 170, endPoint x: 312, endPoint y: 171, distance: 64.1
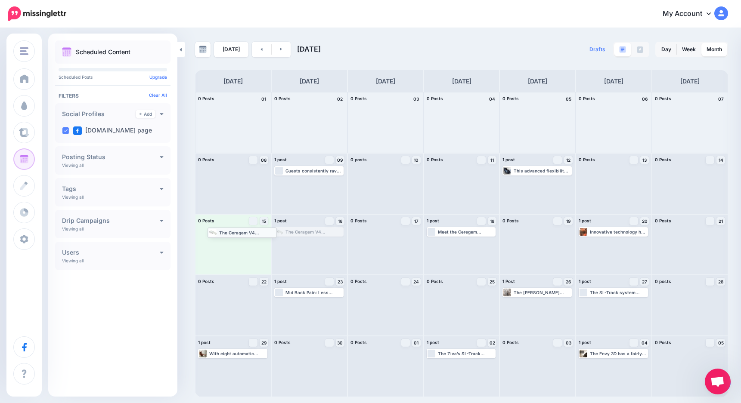
drag, startPoint x: 309, startPoint y: 233, endPoint x: 243, endPoint y: 233, distance: 66.3
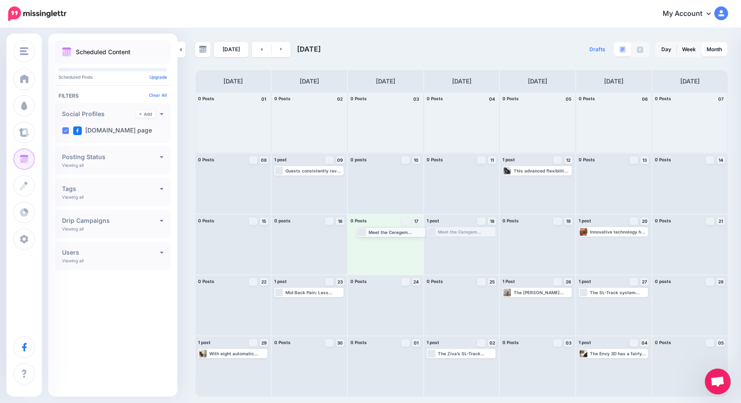
drag, startPoint x: 452, startPoint y: 233, endPoint x: 378, endPoint y: 233, distance: 73.6
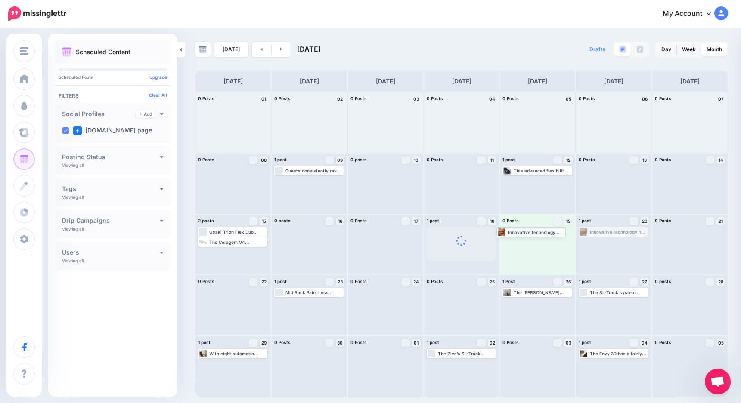
drag, startPoint x: 600, startPoint y: 232, endPoint x: 518, endPoint y: 232, distance: 82.2
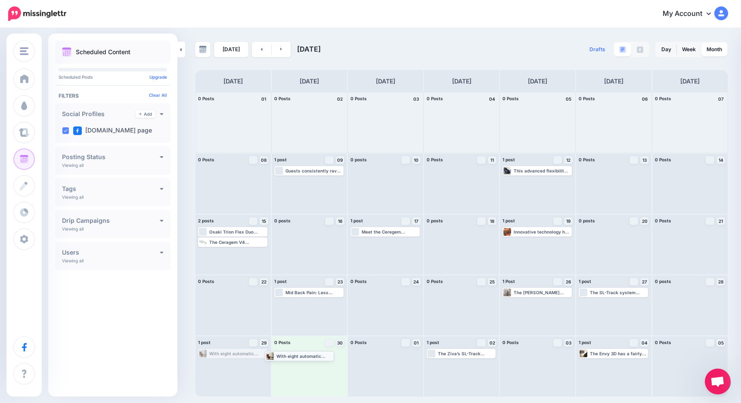
drag, startPoint x: 245, startPoint y: 357, endPoint x: 312, endPoint y: 359, distance: 66.7
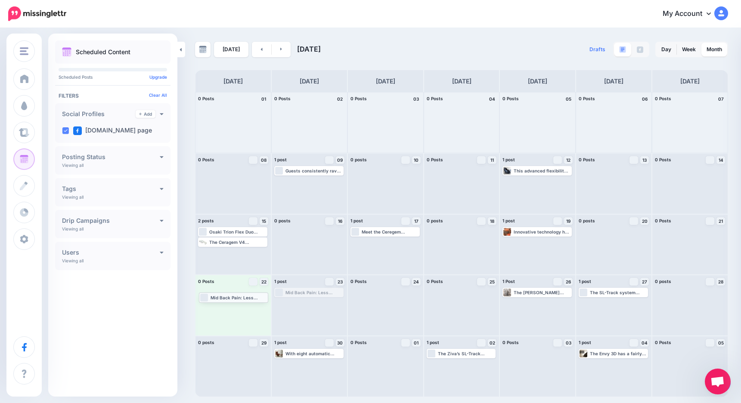
drag, startPoint x: 317, startPoint y: 293, endPoint x: 242, endPoint y: 298, distance: 75.4
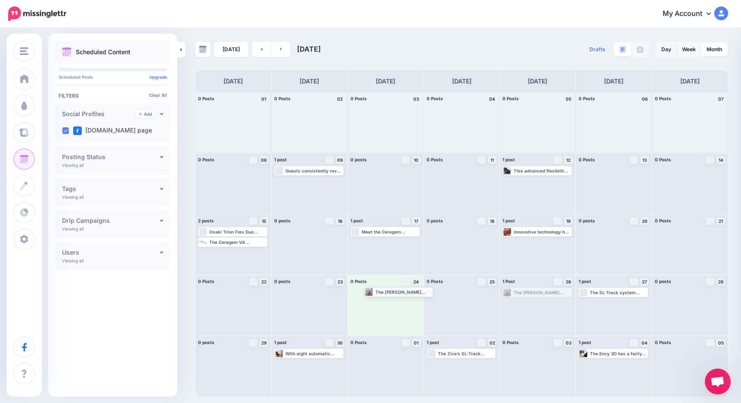
drag, startPoint x: 525, startPoint y: 293, endPoint x: 387, endPoint y: 292, distance: 138.6
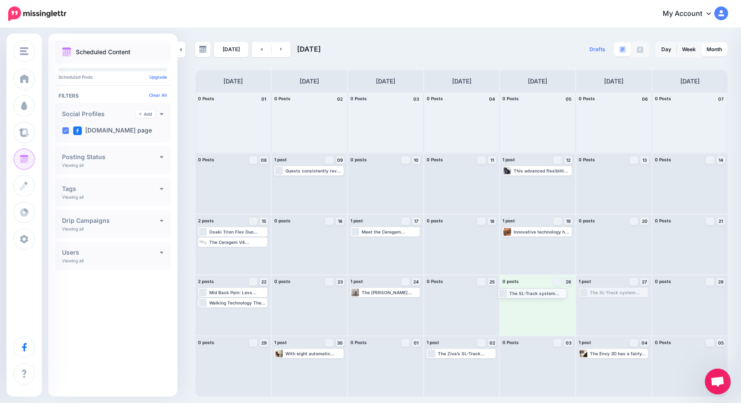
drag, startPoint x: 613, startPoint y: 293, endPoint x: 532, endPoint y: 293, distance: 80.9
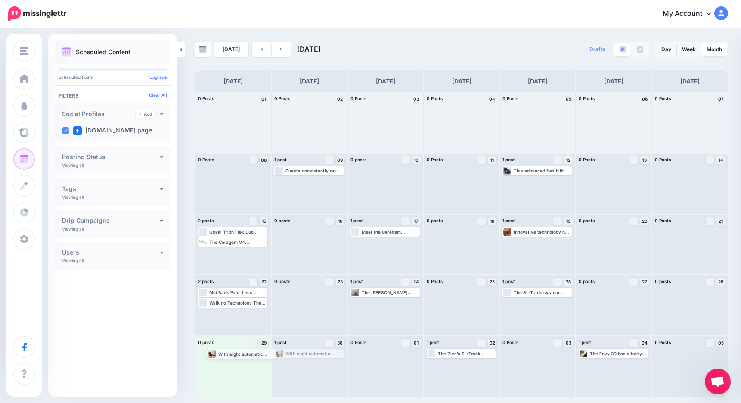
drag, startPoint x: 303, startPoint y: 354, endPoint x: 235, endPoint y: 354, distance: 68.4
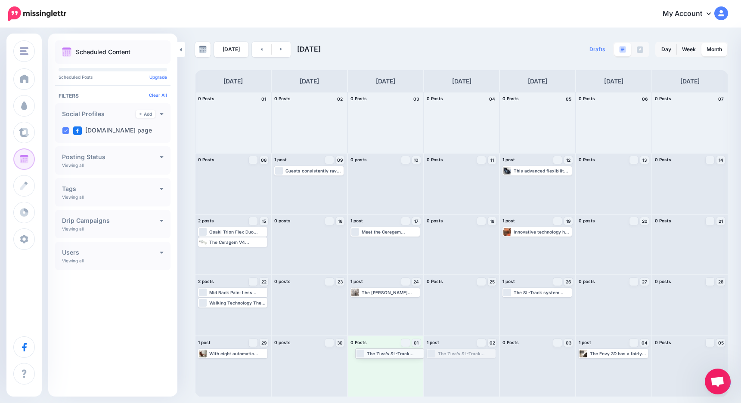
drag, startPoint x: 462, startPoint y: 355, endPoint x: 391, endPoint y: 355, distance: 71.4
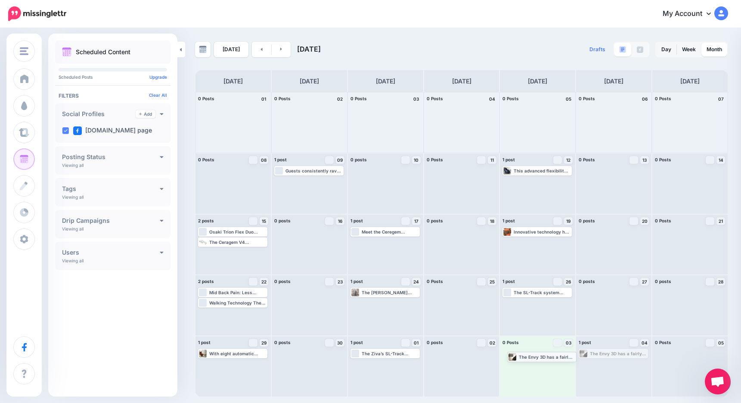
drag, startPoint x: 605, startPoint y: 354, endPoint x: 534, endPoint y: 357, distance: 71.5
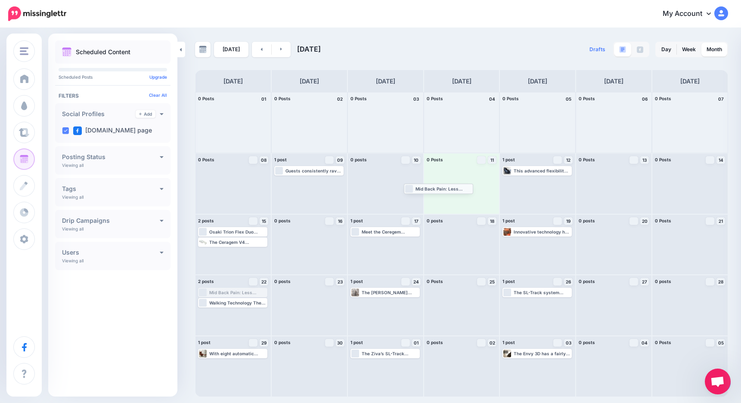
drag, startPoint x: 243, startPoint y: 293, endPoint x: 449, endPoint y: 189, distance: 230.5
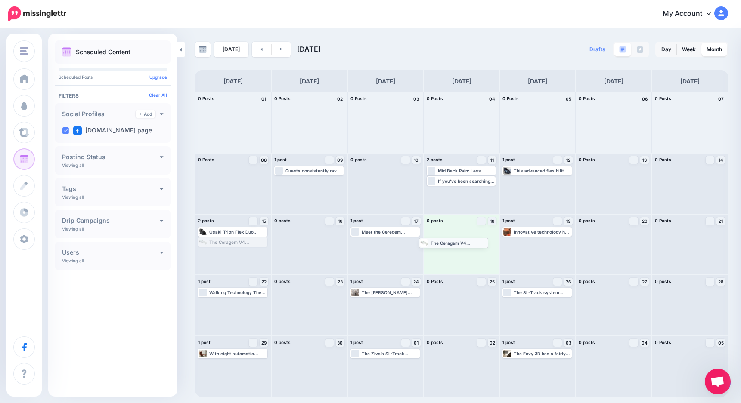
drag, startPoint x: 235, startPoint y: 242, endPoint x: 456, endPoint y: 242, distance: 220.7
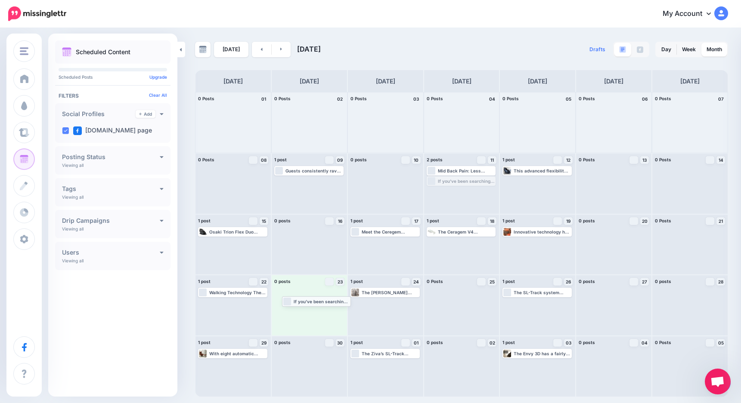
drag, startPoint x: 449, startPoint y: 181, endPoint x: 305, endPoint y: 301, distance: 187.9
click at [280, 49] on icon at bounding box center [281, 49] width 2 height 3
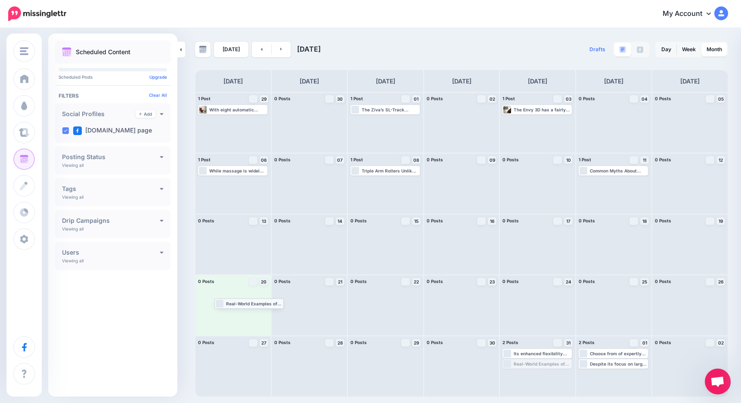
drag, startPoint x: 536, startPoint y: 366, endPoint x: 248, endPoint y: 305, distance: 294.2
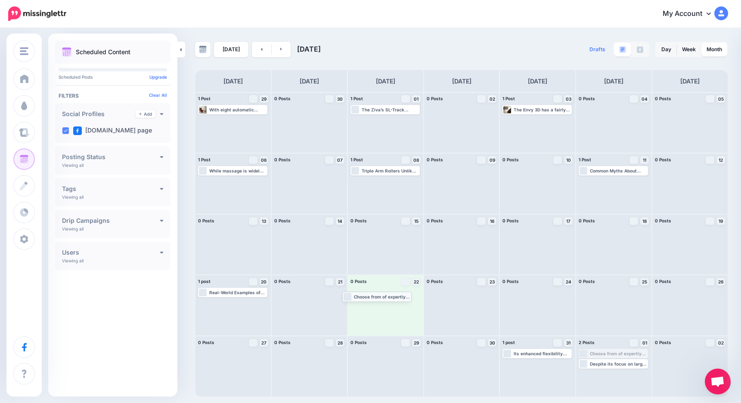
drag, startPoint x: 607, startPoint y: 356, endPoint x: 370, endPoint y: 299, distance: 243.1
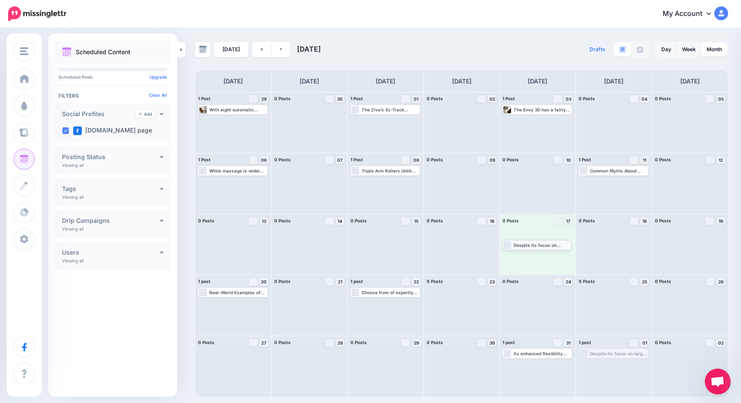
drag, startPoint x: 612, startPoint y: 357, endPoint x: 536, endPoint y: 248, distance: 133.1
